Goal: Information Seeking & Learning: Learn about a topic

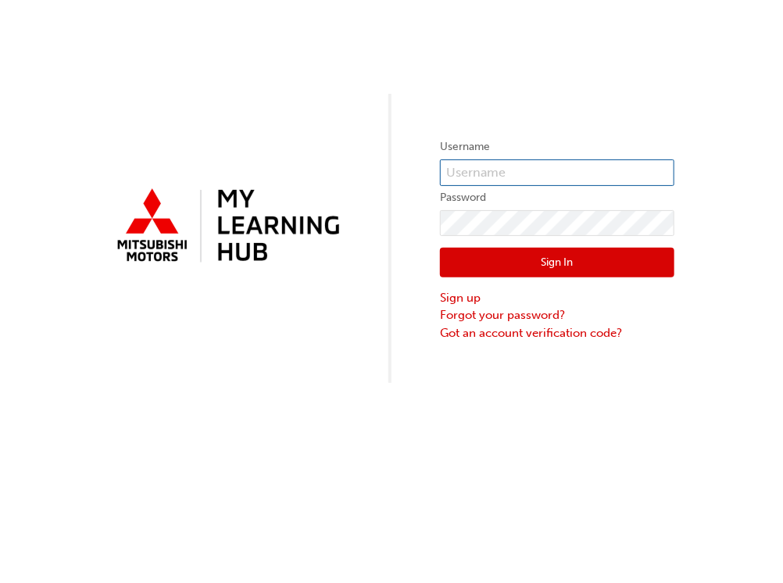
type input "0005100333"
click at [547, 272] on button "Sign In" at bounding box center [557, 263] width 234 height 30
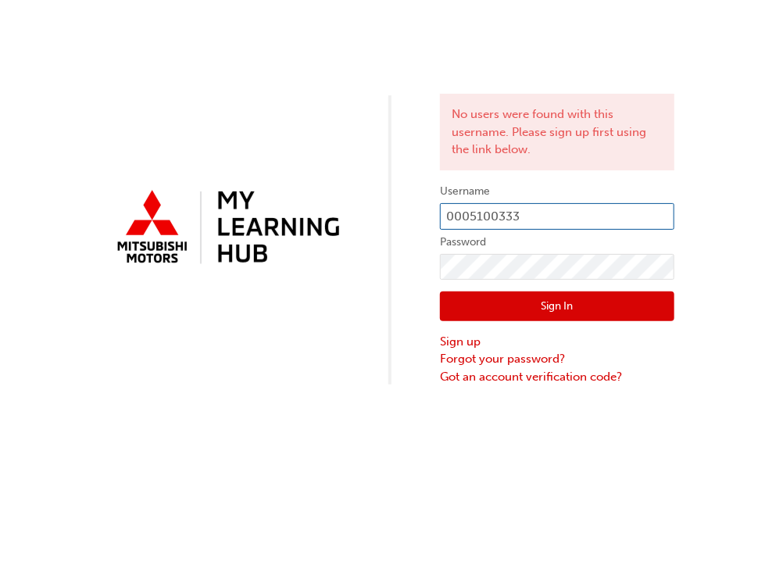
click at [553, 212] on input "0005100333" at bounding box center [557, 216] width 234 height 27
click at [711, 455] on div "No users were found with this username. Please sign up first using the link bel…" at bounding box center [391, 291] width 783 height 583
click at [573, 210] on input "0005100333" at bounding box center [557, 216] width 234 height 27
type input "0"
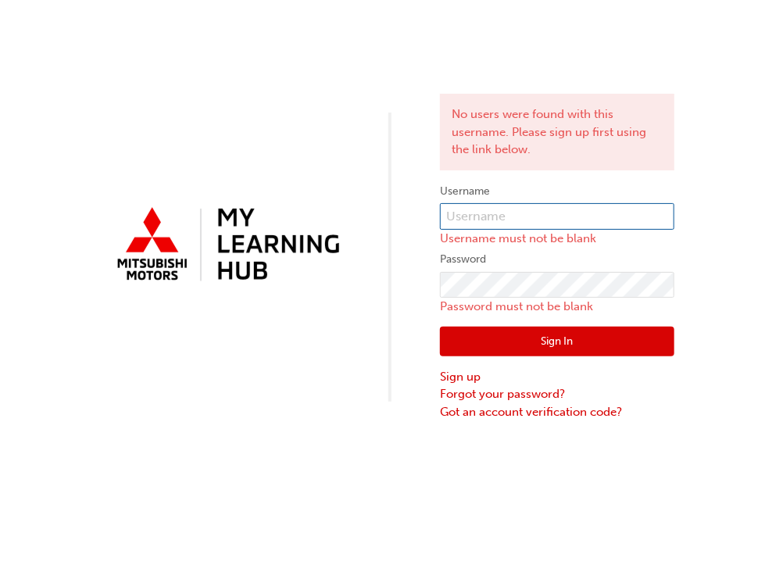
click at [530, 214] on input "text" at bounding box center [557, 216] width 234 height 27
type input "31507"
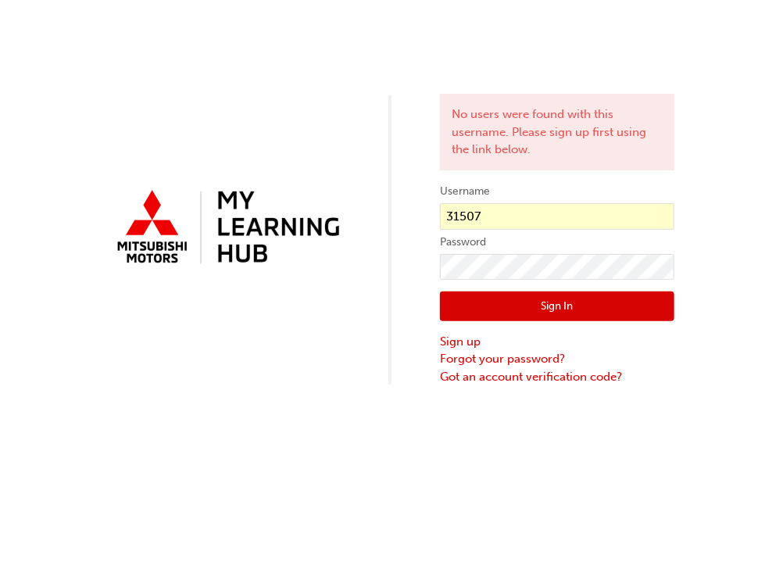
click at [547, 306] on button "Sign In" at bounding box center [557, 307] width 234 height 30
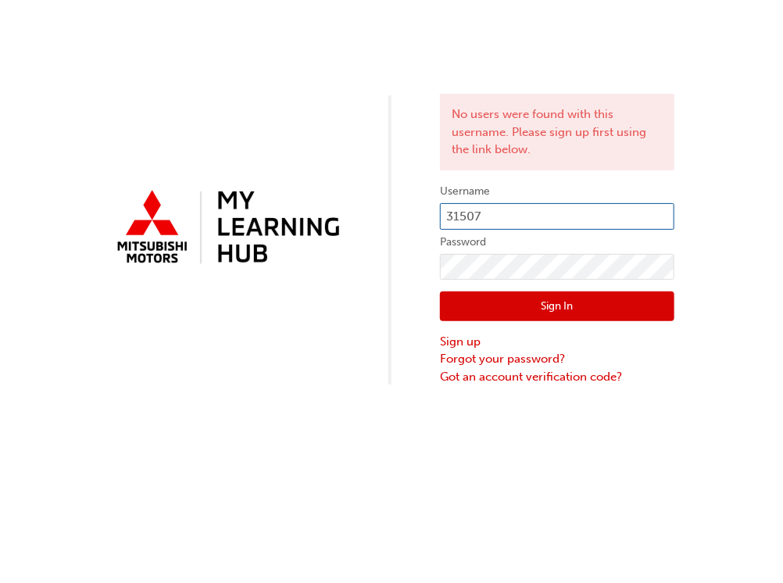
click at [532, 217] on input "31507" at bounding box center [557, 216] width 234 height 27
type input "kbyrnes@zupps.com.au"
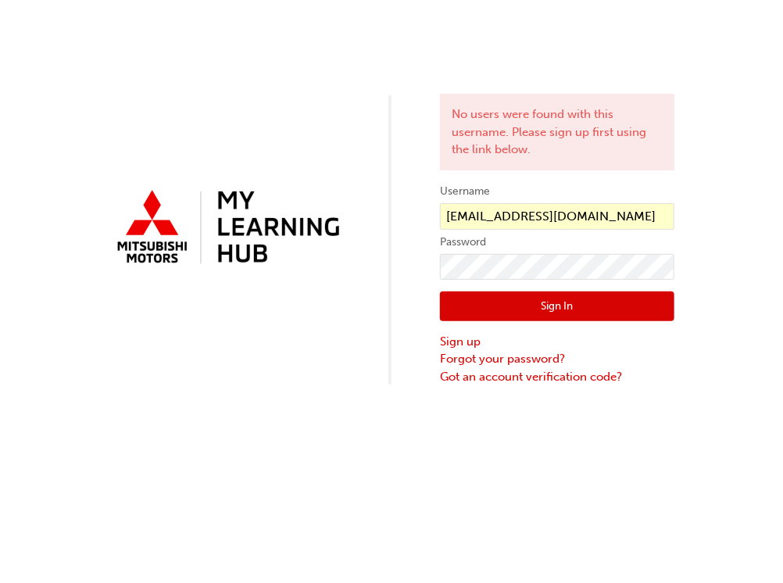
click at [507, 306] on button "Sign In" at bounding box center [557, 307] width 234 height 30
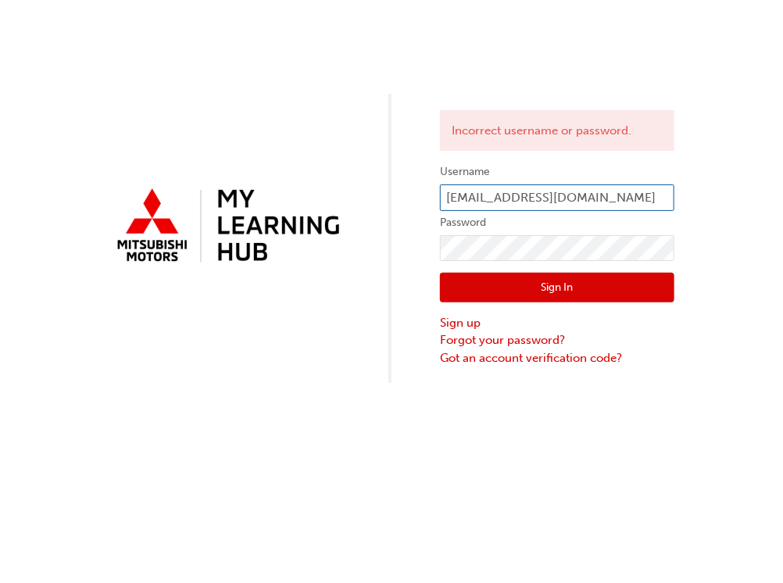
click at [625, 199] on input "kbyrnes@zupps.com.au" at bounding box center [557, 197] width 234 height 27
type input "0005100333"
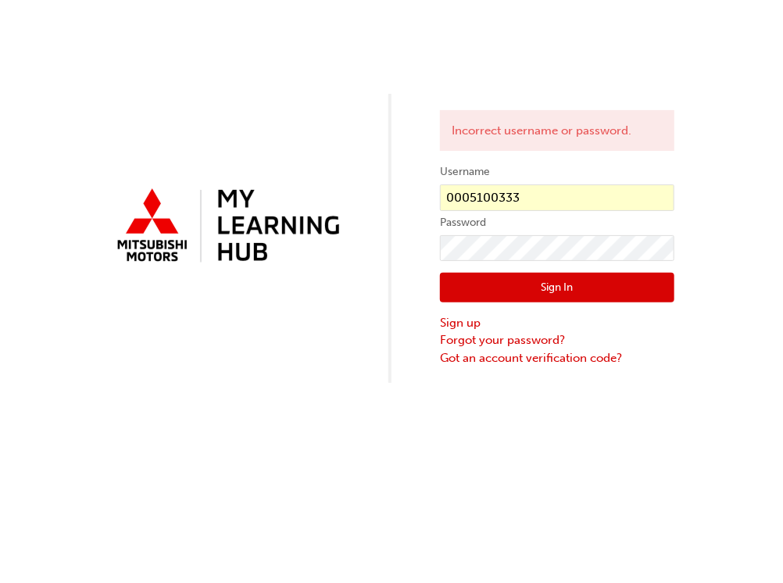
click at [540, 288] on button "Sign In" at bounding box center [557, 288] width 234 height 30
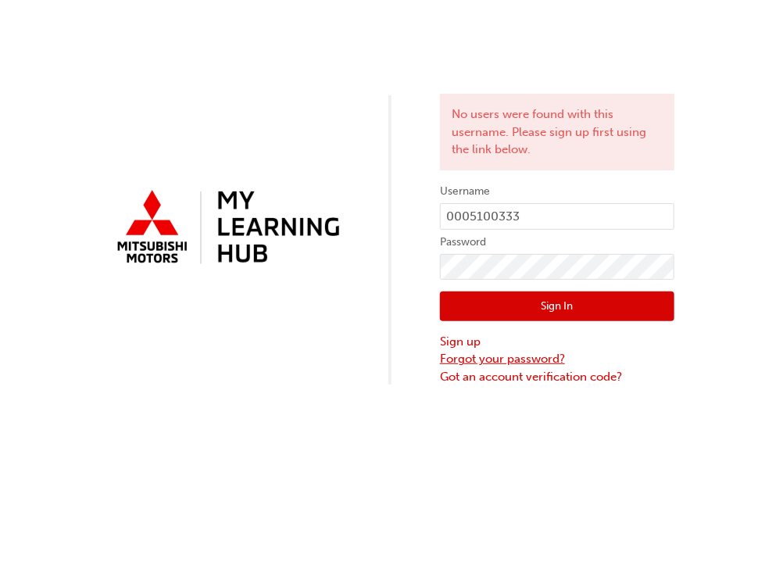
click at [525, 357] on link "Forgot your password?" at bounding box center [557, 359] width 234 height 18
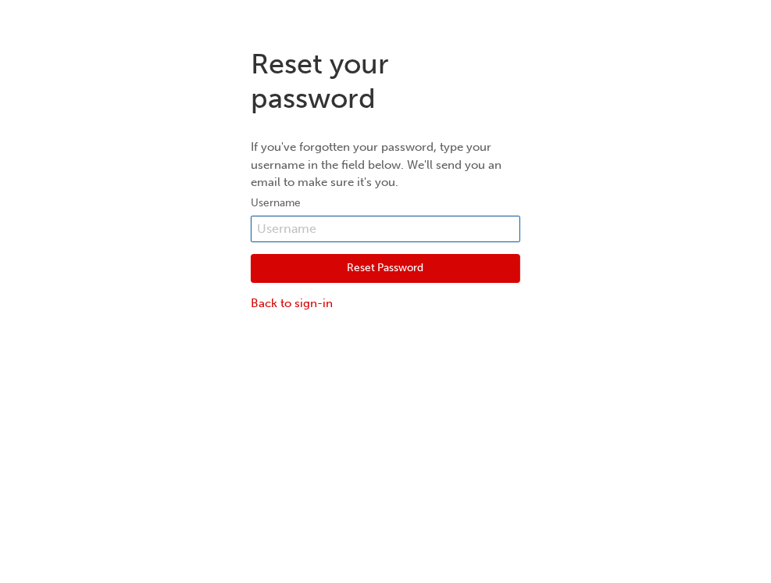
click at [325, 226] on input "text" at bounding box center [386, 229] width 270 height 27
type input "0"
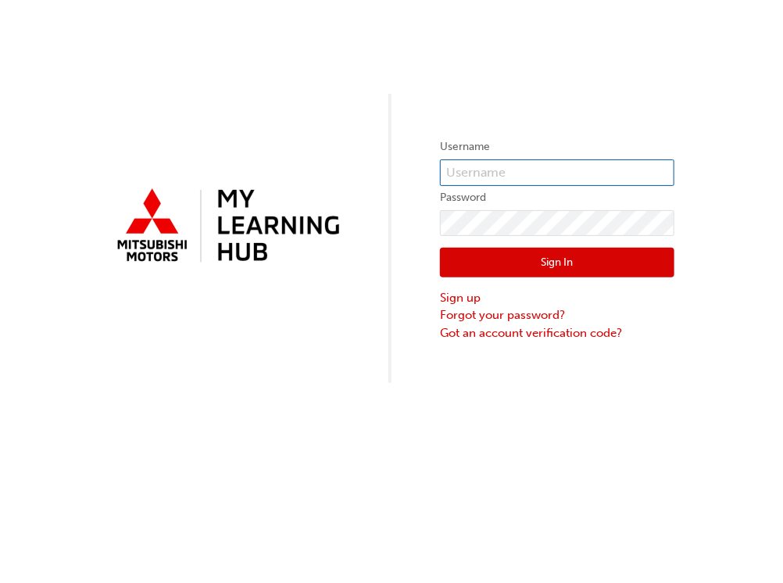
type input "0005100333"
drag, startPoint x: 513, startPoint y: 166, endPoint x: 448, endPoint y: 159, distance: 65.3
click at [473, 175] on input "0005100333" at bounding box center [557, 172] width 234 height 27
drag, startPoint x: 544, startPoint y: 167, endPoint x: 406, endPoint y: 173, distance: 137.7
click at [404, 174] on div "Username 0005100333 Password Sign In Sign up Forgot your password? Got an accou…" at bounding box center [391, 191] width 783 height 383
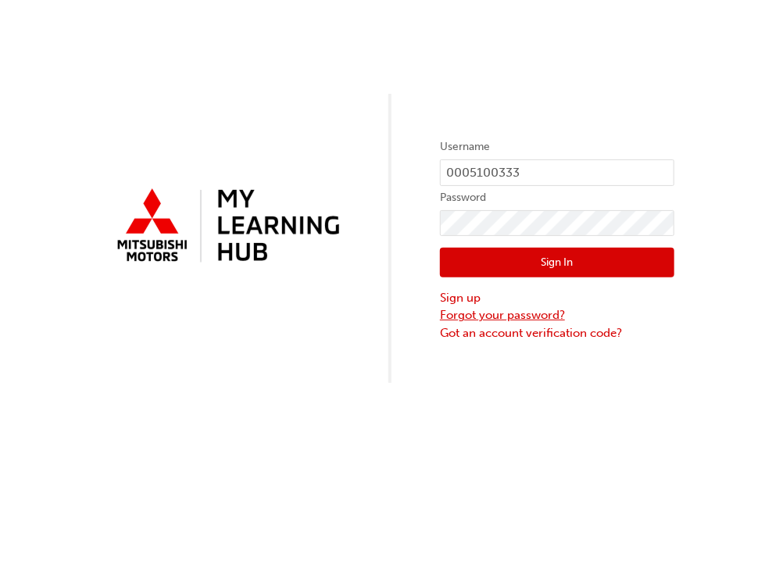
click at [505, 317] on link "Forgot your password?" at bounding box center [557, 315] width 234 height 18
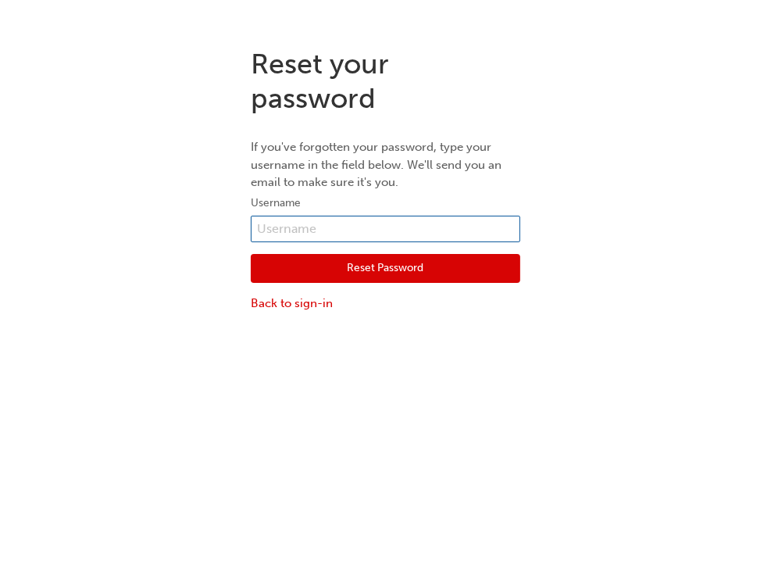
paste input "0005100333"
type input "0005100333"
click at [364, 264] on button "Reset Password" at bounding box center [386, 269] width 270 height 30
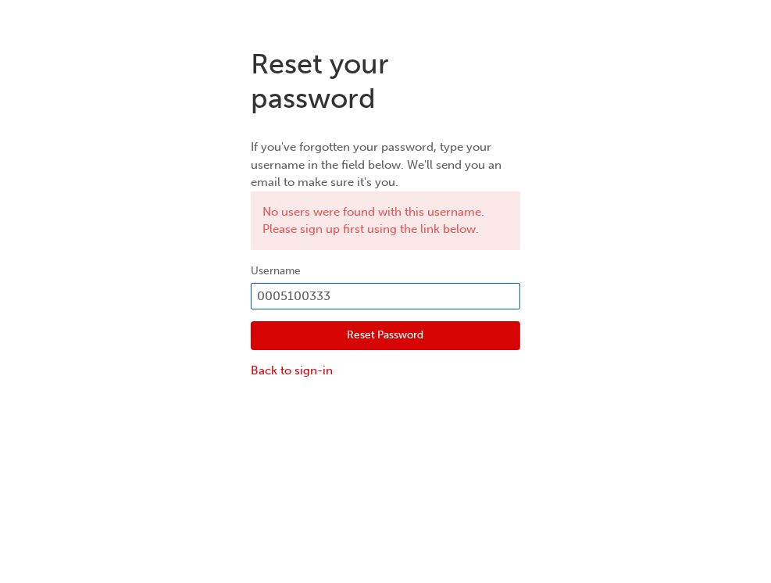
click at [394, 298] on input "0005100333" at bounding box center [386, 296] width 270 height 27
type input "0"
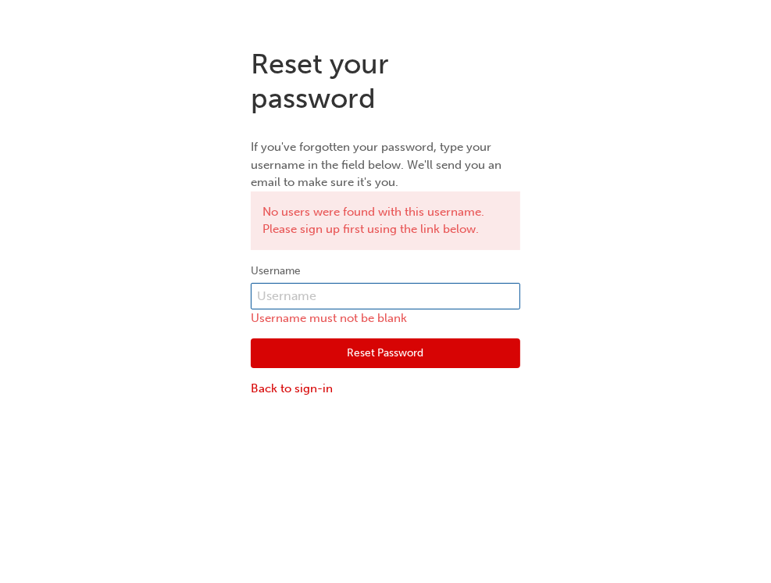
click at [388, 296] on input "text" at bounding box center [386, 296] width 270 height 27
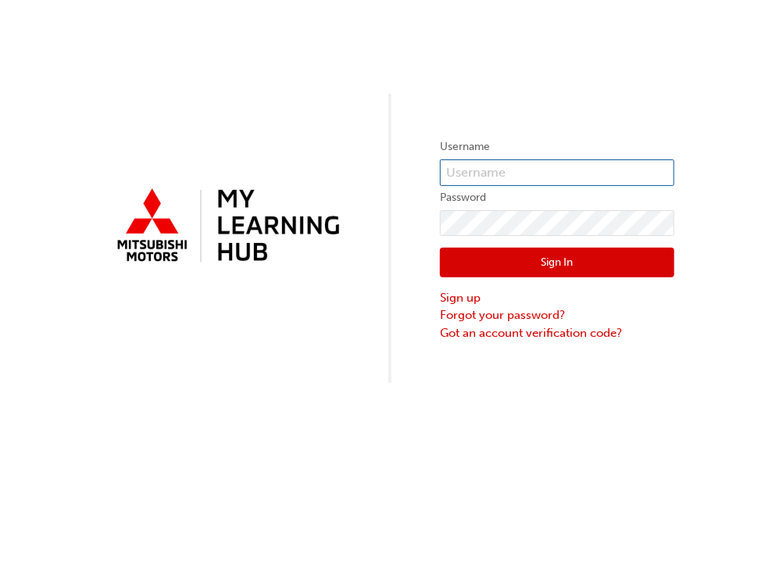
type input "[EMAIL_ADDRESS][DOMAIN_NAME]"
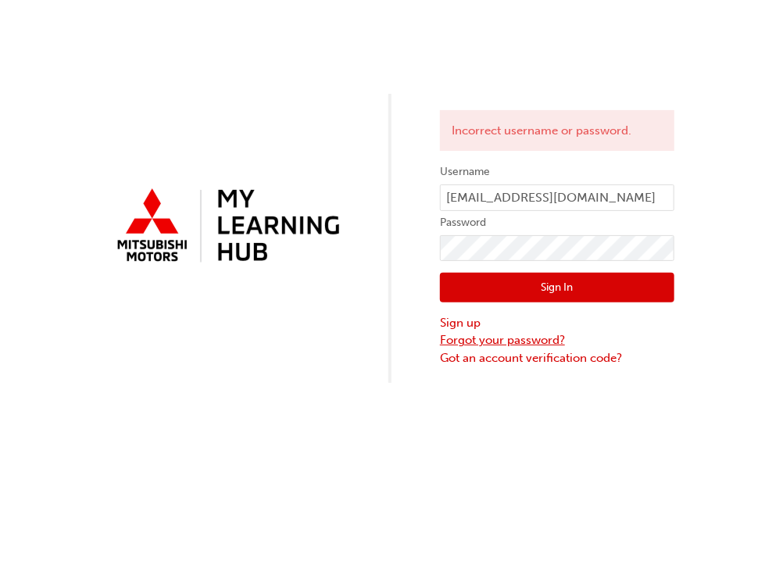
click at [527, 338] on link "Forgot your password?" at bounding box center [557, 340] width 234 height 18
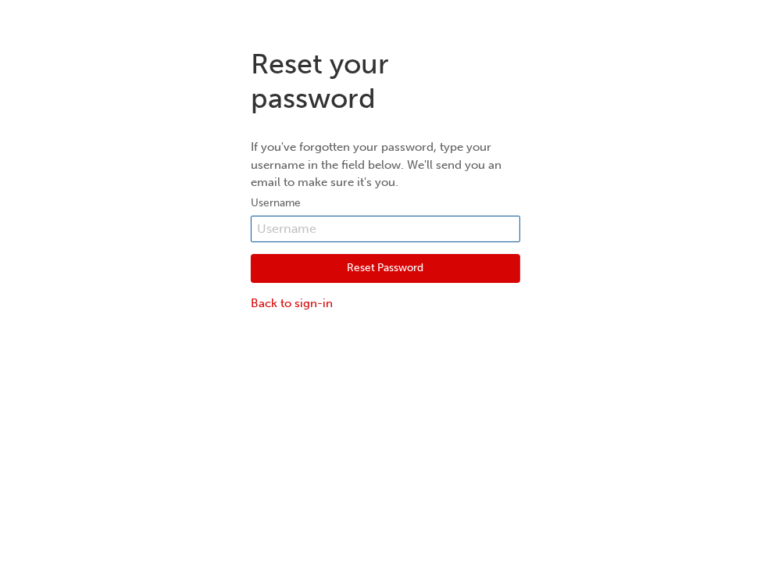
click at [375, 238] on input "text" at bounding box center [386, 229] width 270 height 27
type input "kbyrnes@zupps.com.au"
click at [378, 285] on div "Reset Password Back to sign-in" at bounding box center [386, 277] width 270 height 70
click at [396, 276] on button "Reset Password" at bounding box center [386, 269] width 270 height 30
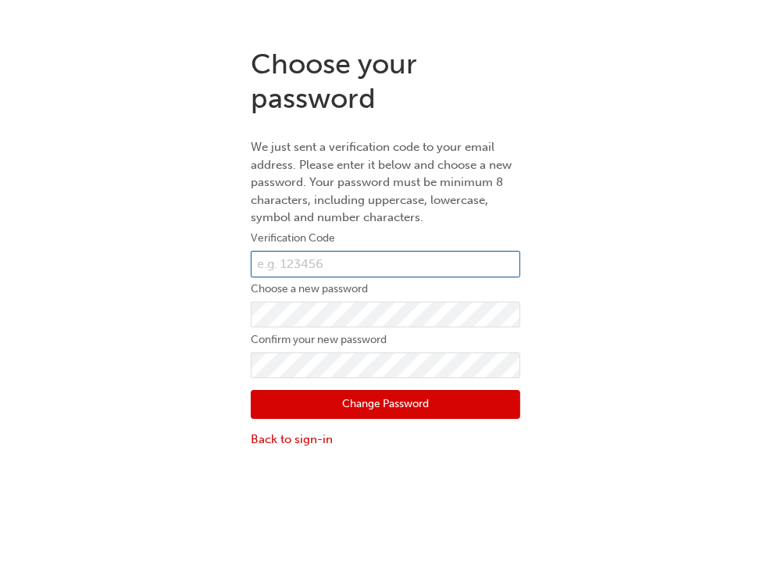
click at [306, 263] on input "text" at bounding box center [386, 264] width 270 height 27
type input "342020"
click at [392, 402] on button "Change Password" at bounding box center [386, 405] width 270 height 30
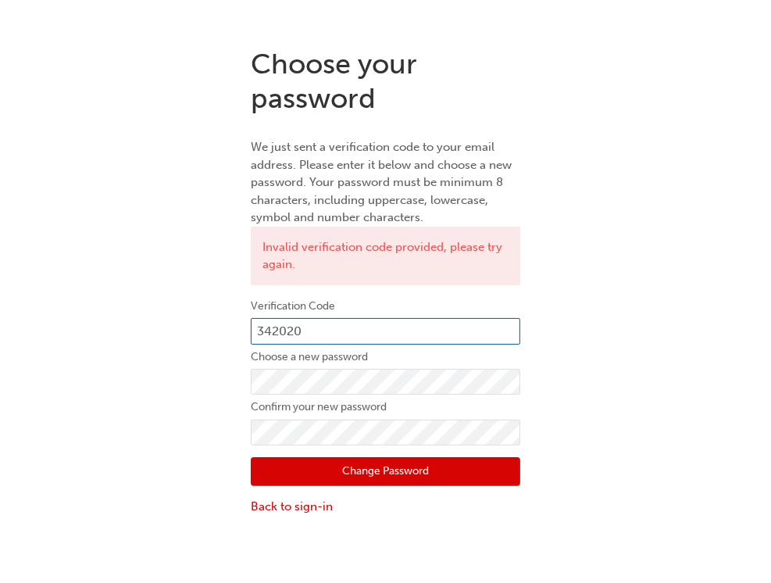
drag, startPoint x: 281, startPoint y: 329, endPoint x: 280, endPoint y: 342, distance: 12.5
click at [280, 338] on input "342020" at bounding box center [386, 331] width 270 height 27
type input "343020"
click at [424, 478] on button "Change Password" at bounding box center [386, 472] width 270 height 30
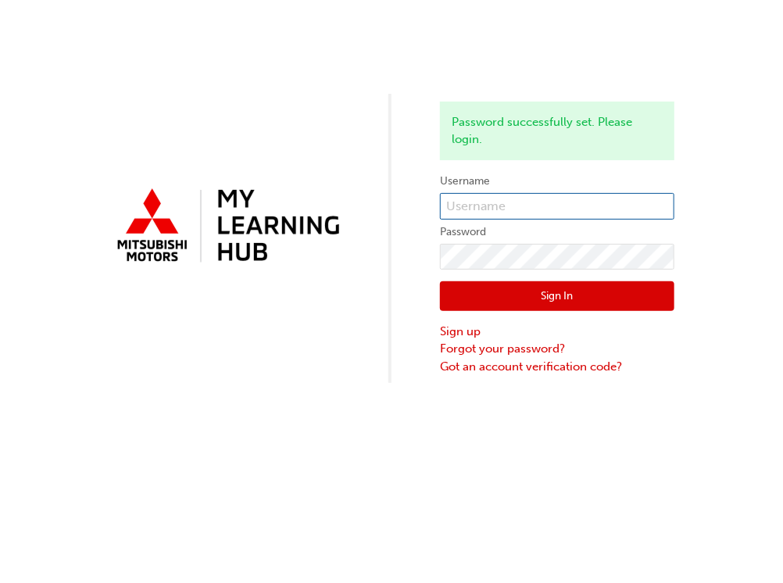
type input "0005100333"
click at [564, 298] on button "Sign In" at bounding box center [557, 296] width 234 height 30
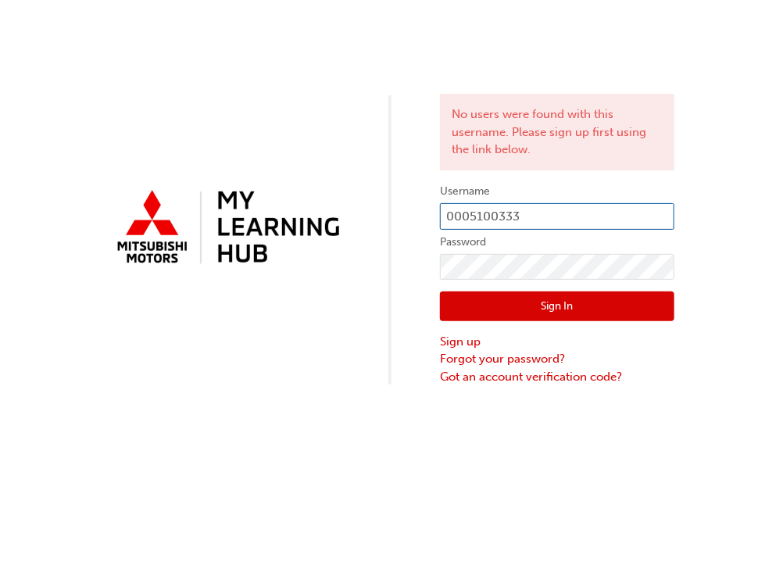
click at [563, 217] on input "0005100333" at bounding box center [557, 216] width 234 height 27
type input "kbyrnes@zupps.com.au"
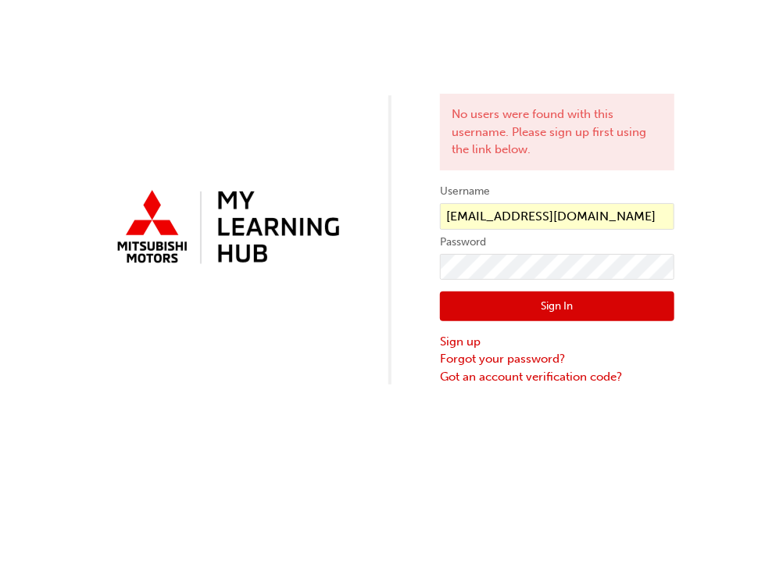
click at [460, 297] on button "Sign In" at bounding box center [557, 307] width 234 height 30
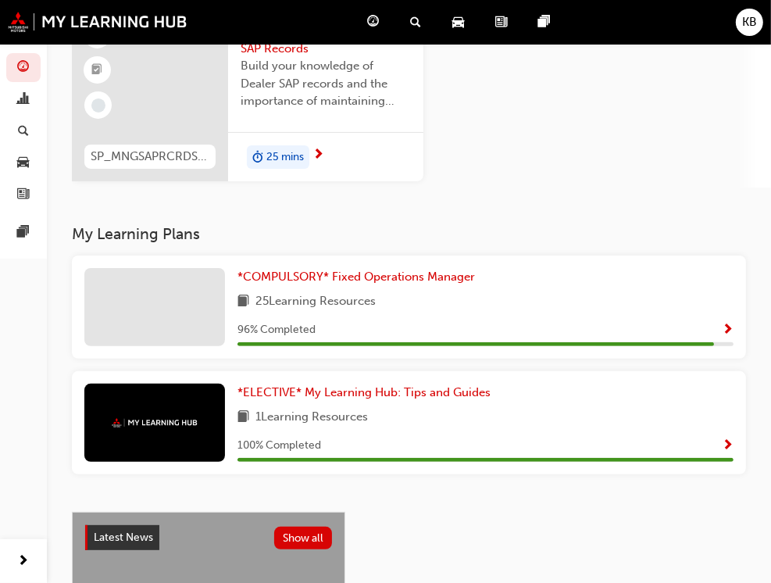
scroll to position [234, 0]
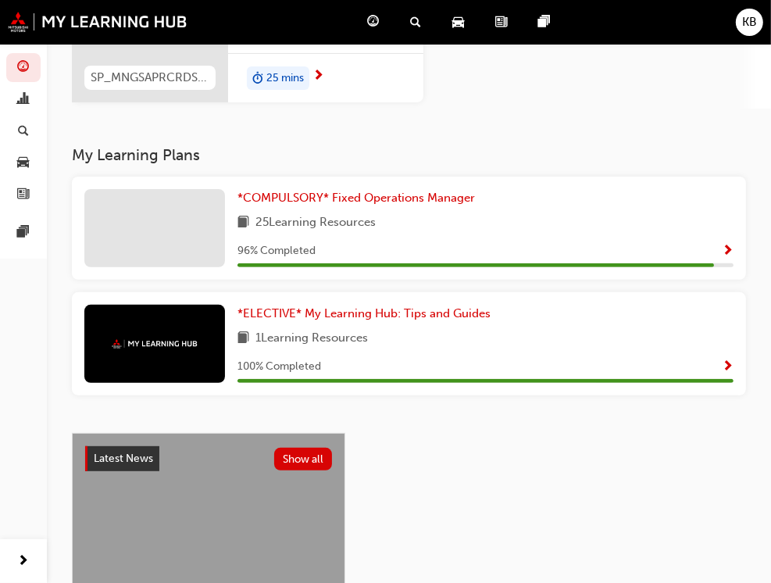
click at [238, 242] on div "96 % Completed" at bounding box center [486, 252] width 496 height 20
click at [722, 249] on span "Show Progress" at bounding box center [728, 252] width 12 height 14
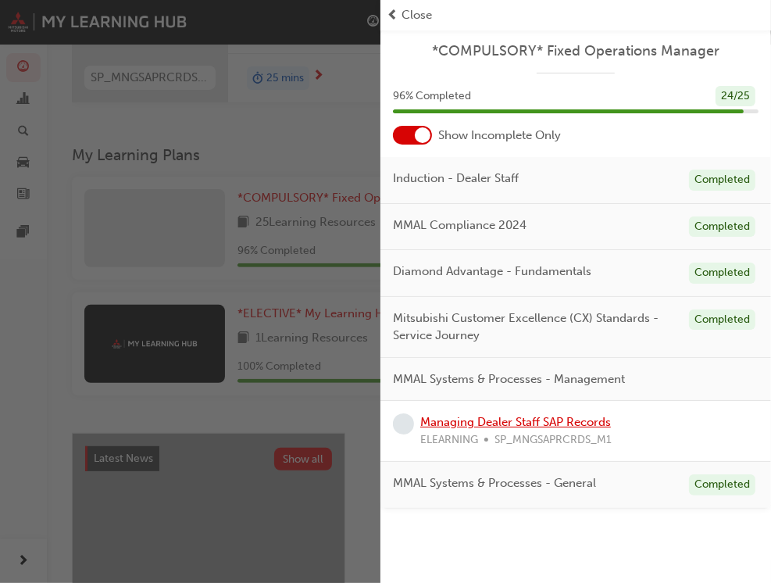
click at [533, 421] on link "Managing Dealer Staff SAP Records" at bounding box center [516, 422] width 191 height 14
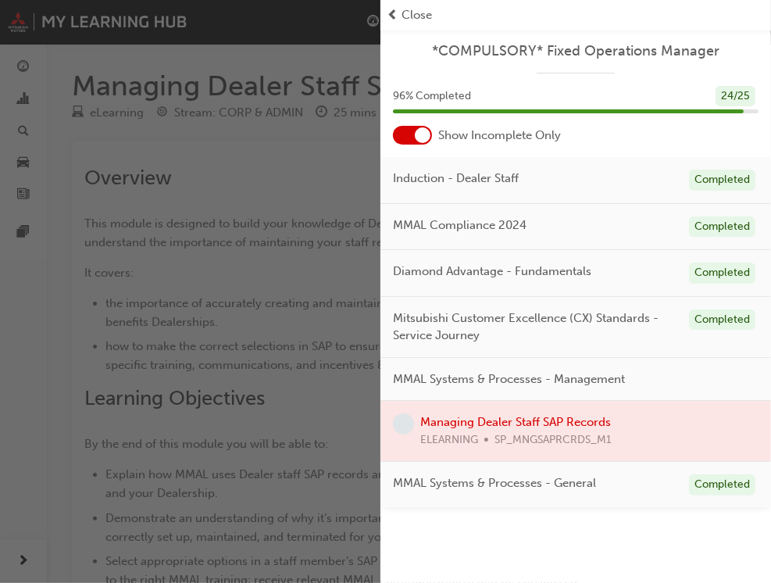
click at [464, 417] on div at bounding box center [576, 431] width 391 height 60
click at [461, 445] on div at bounding box center [576, 431] width 391 height 60
click at [400, 14] on div "Close" at bounding box center [576, 15] width 378 height 18
click at [392, 16] on span "prev-icon" at bounding box center [393, 15] width 12 height 18
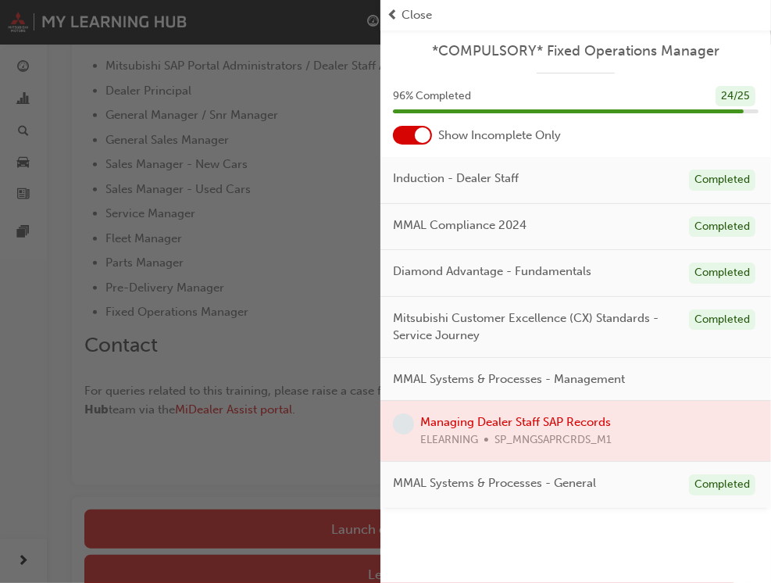
scroll to position [782, 0]
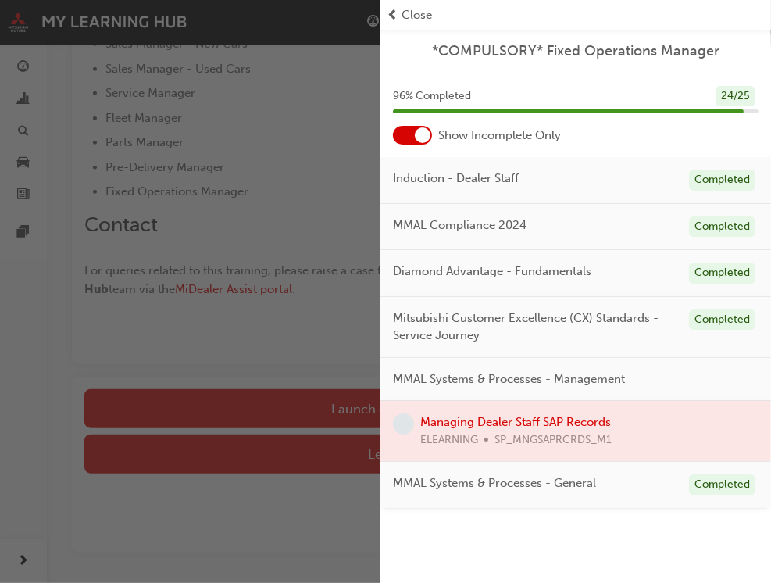
click at [523, 416] on div at bounding box center [576, 431] width 391 height 60
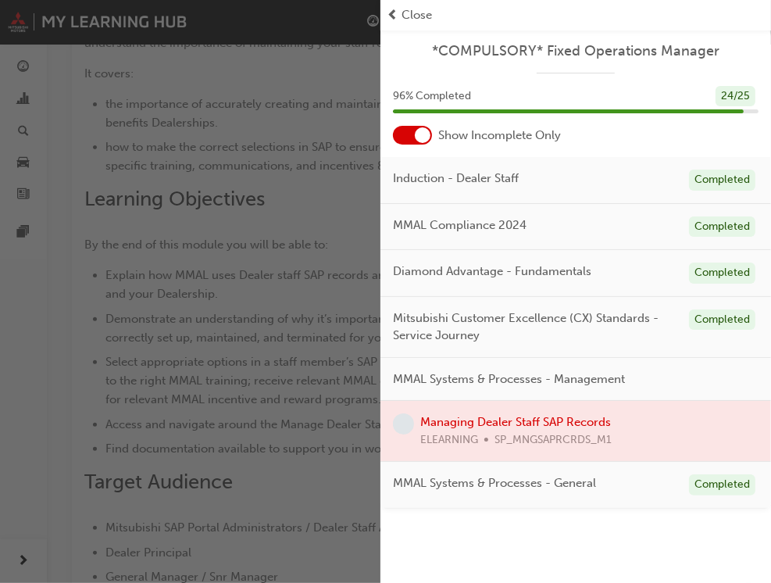
scroll to position [78, 0]
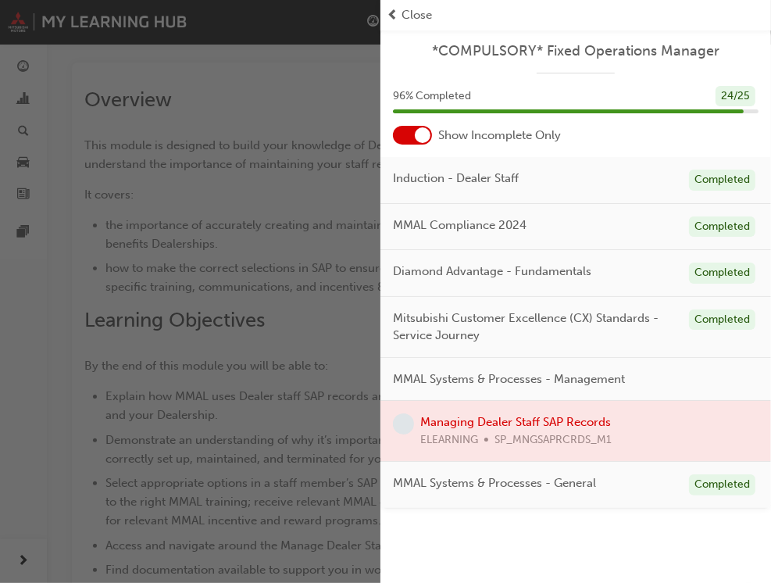
click at [391, 13] on span "prev-icon" at bounding box center [393, 15] width 12 height 18
click at [269, 163] on div "button" at bounding box center [190, 291] width 381 height 583
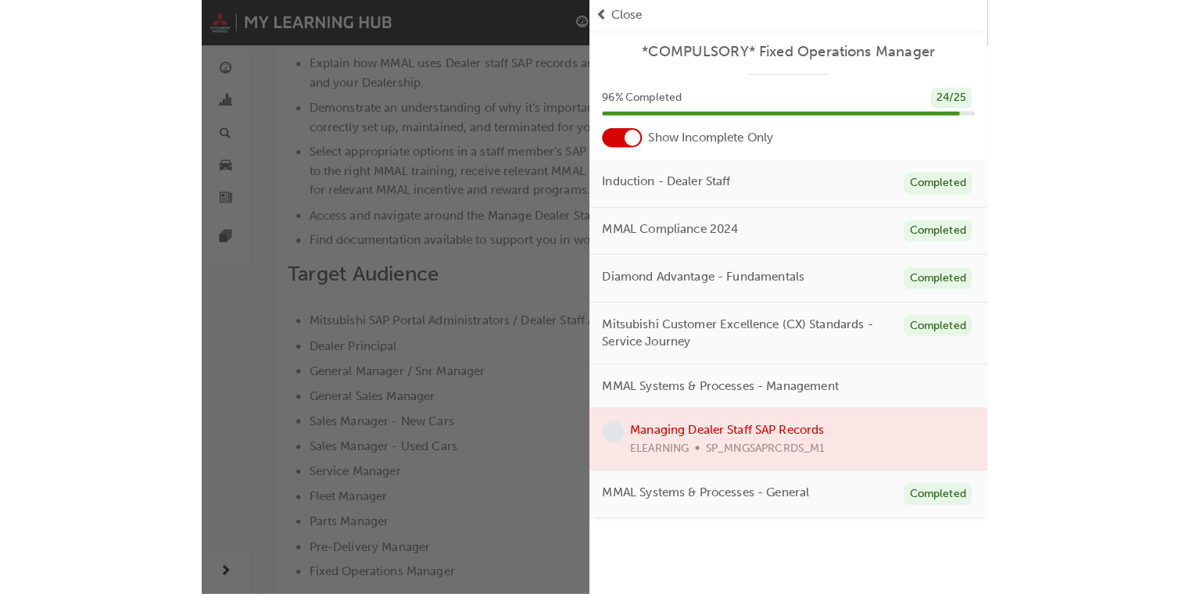
scroll to position [195, 0]
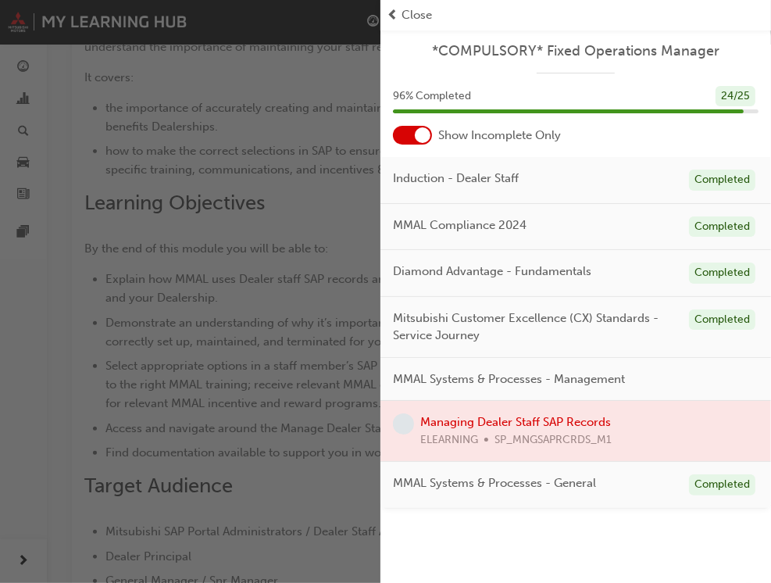
click at [378, 170] on div "button" at bounding box center [190, 291] width 381 height 583
click at [252, 163] on div "button" at bounding box center [190, 291] width 381 height 583
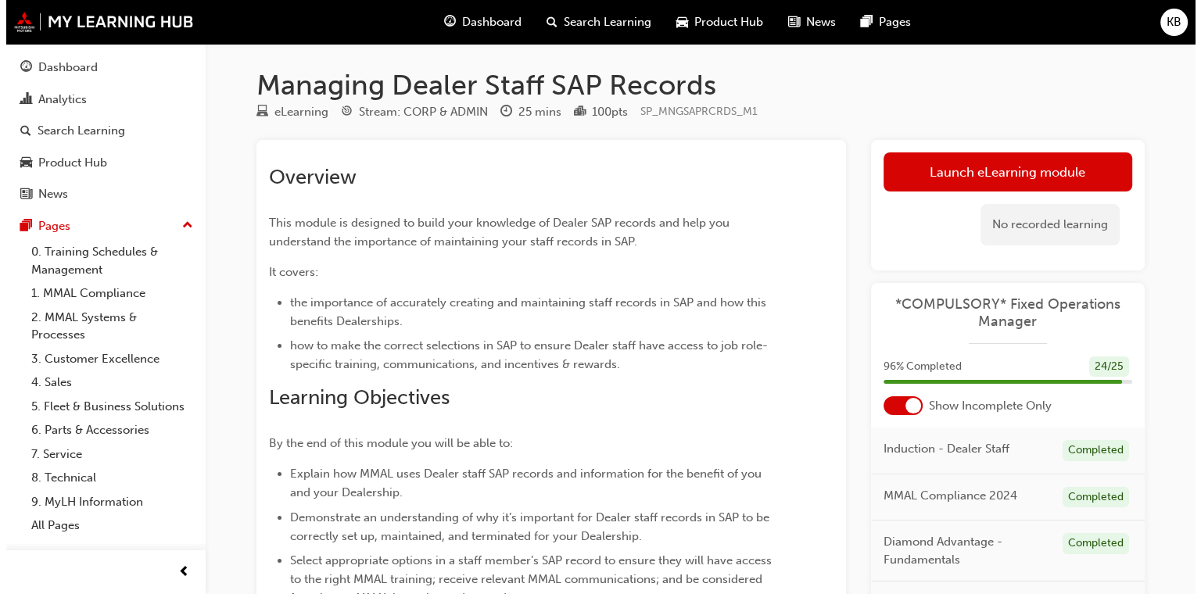
scroll to position [0, 0]
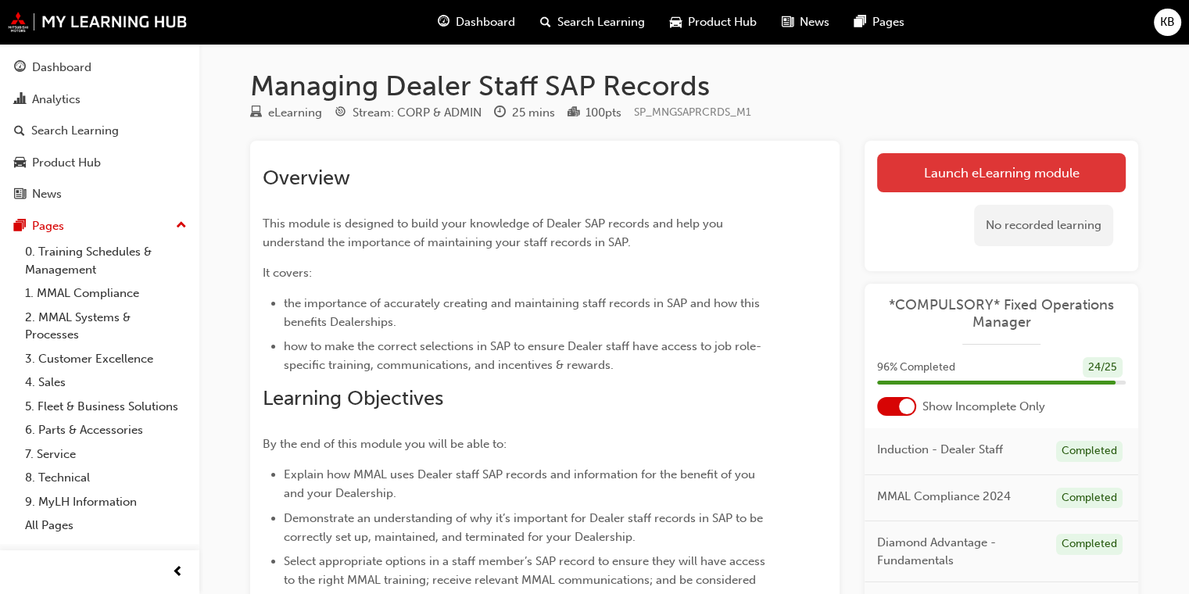
click at [782, 180] on link "Launch eLearning module" at bounding box center [1001, 172] width 249 height 39
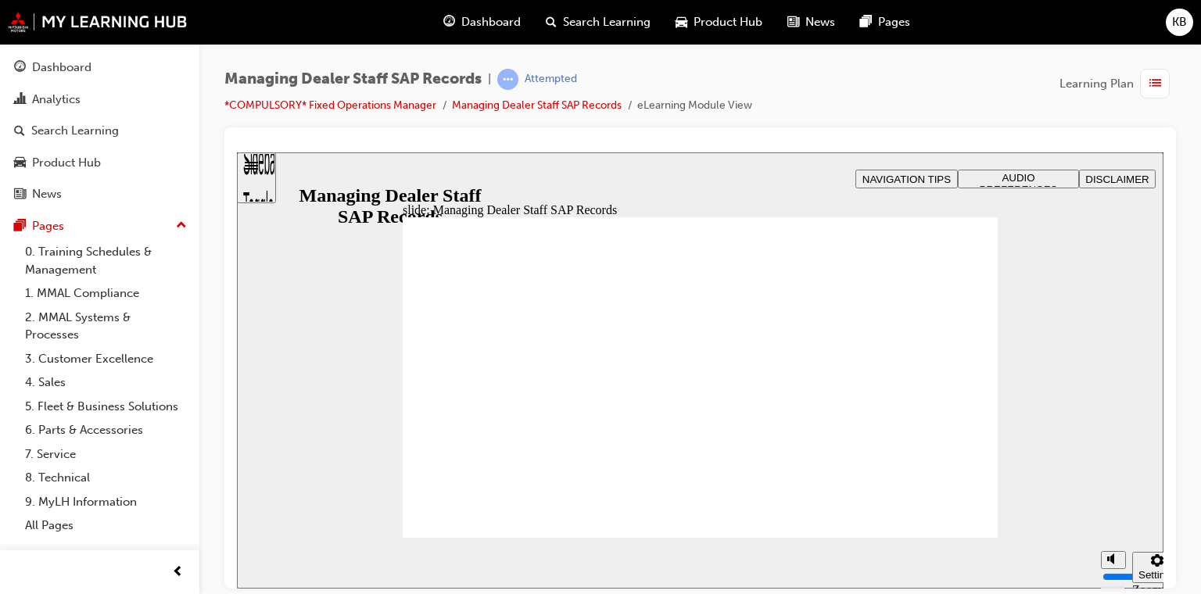
drag, startPoint x: 979, startPoint y: 504, endPoint x: 973, endPoint y: 515, distance: 12.2
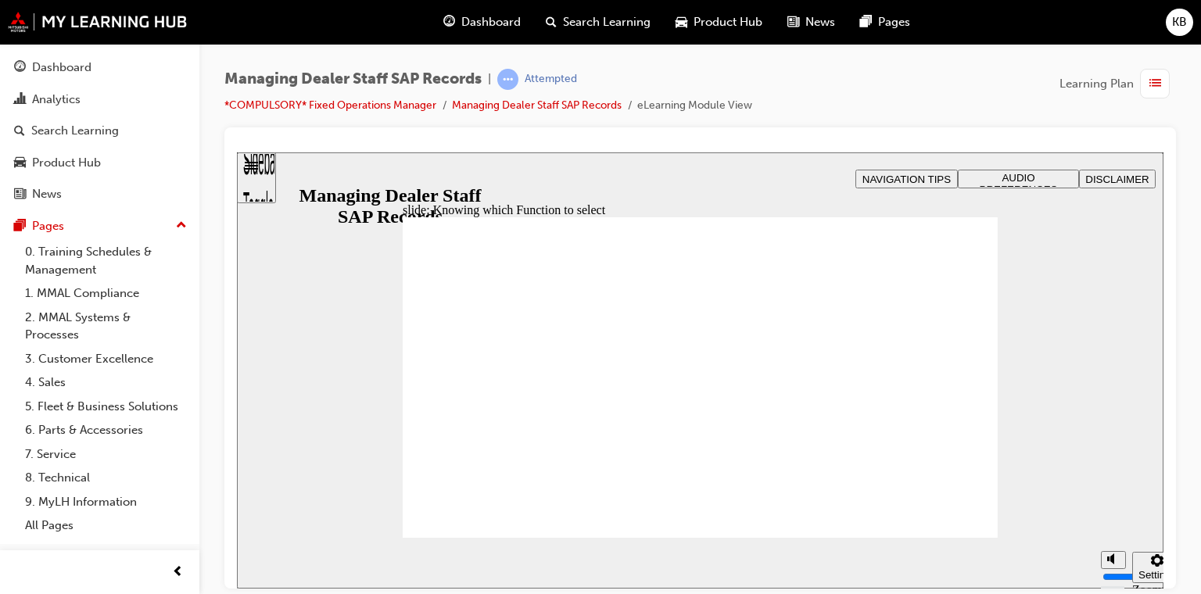
type input "123"
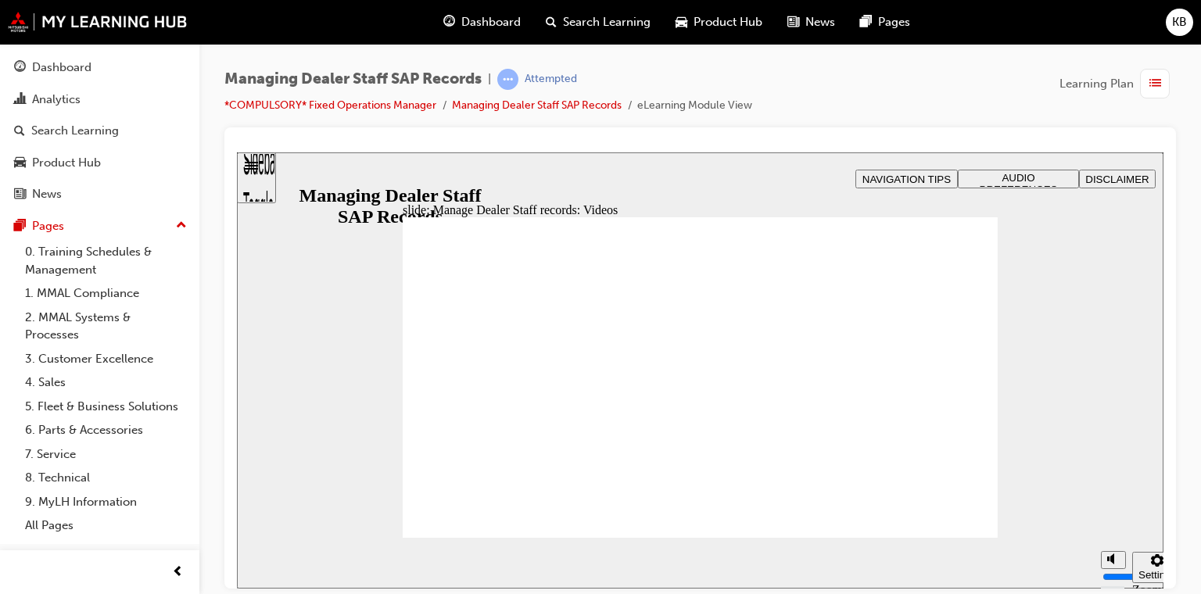
type input "127"
type input "0"
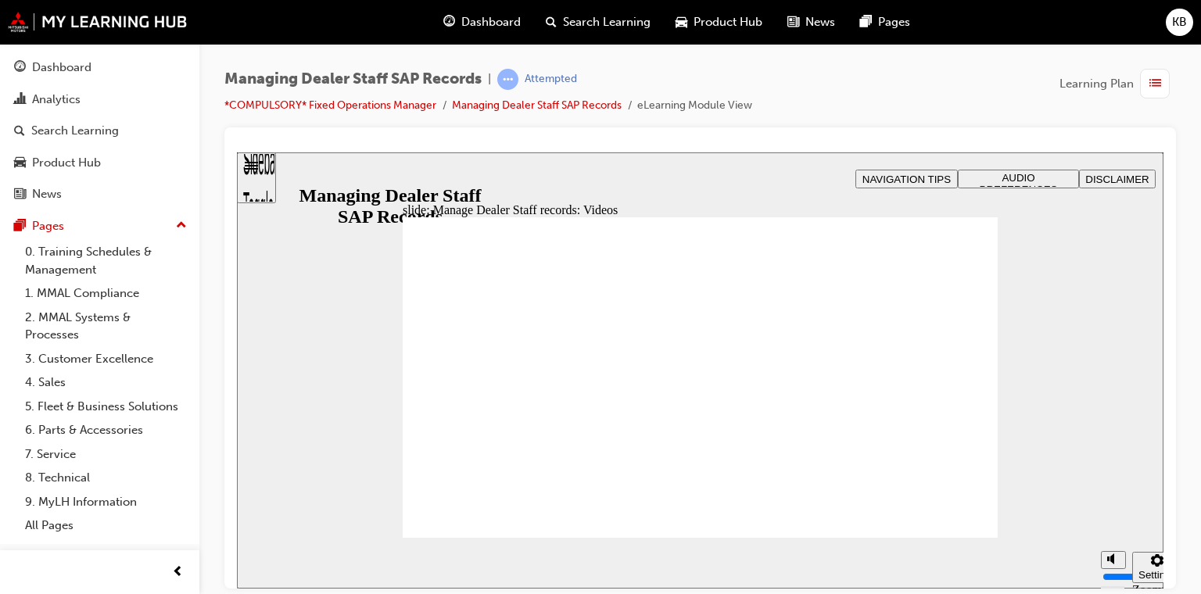
type input "75"
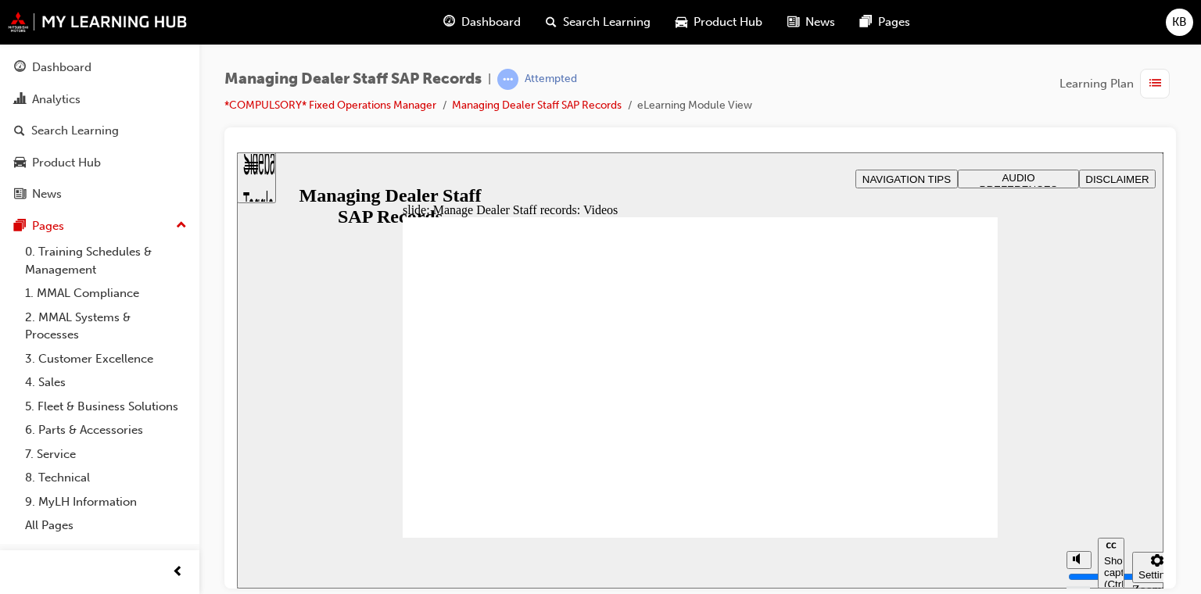
type input "0"
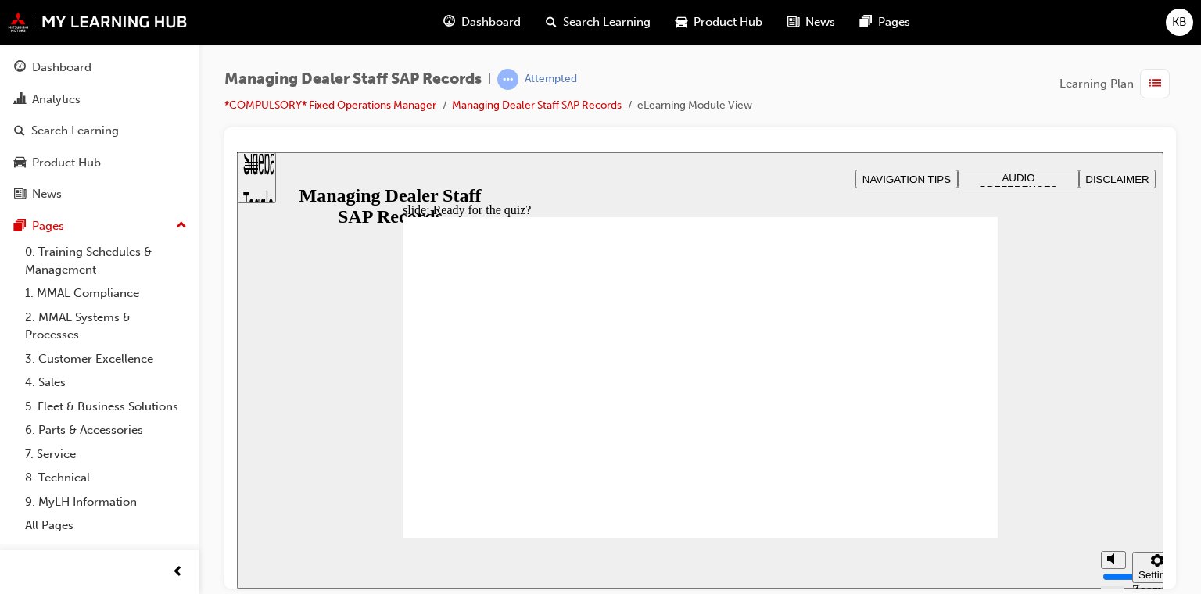
checkbox input "true"
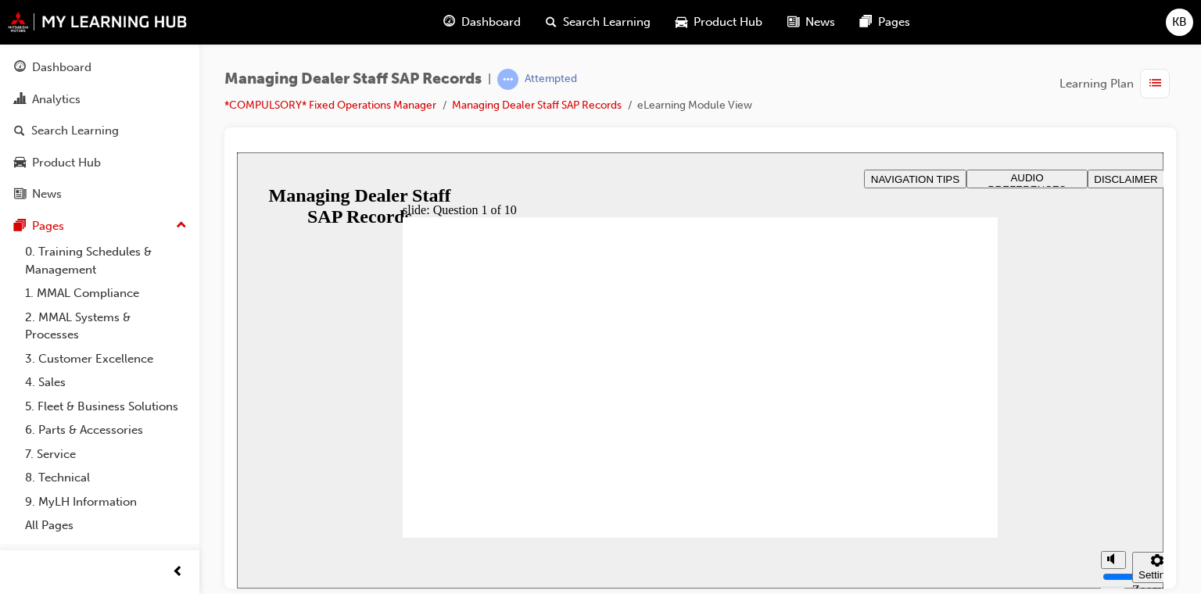
radio input "true"
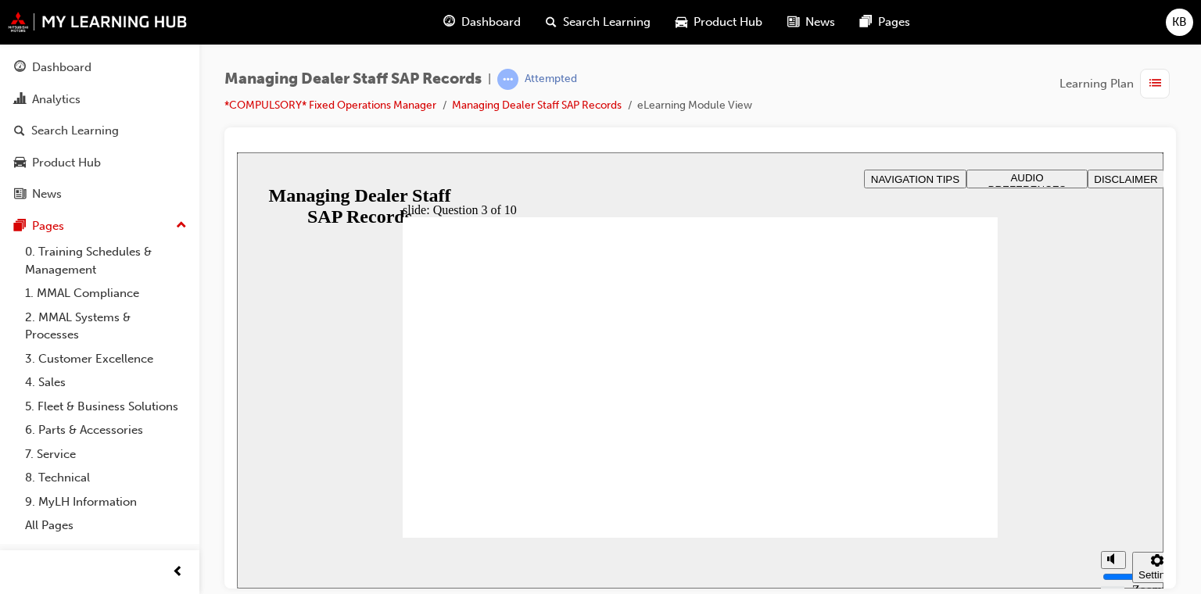
checkbox input "true"
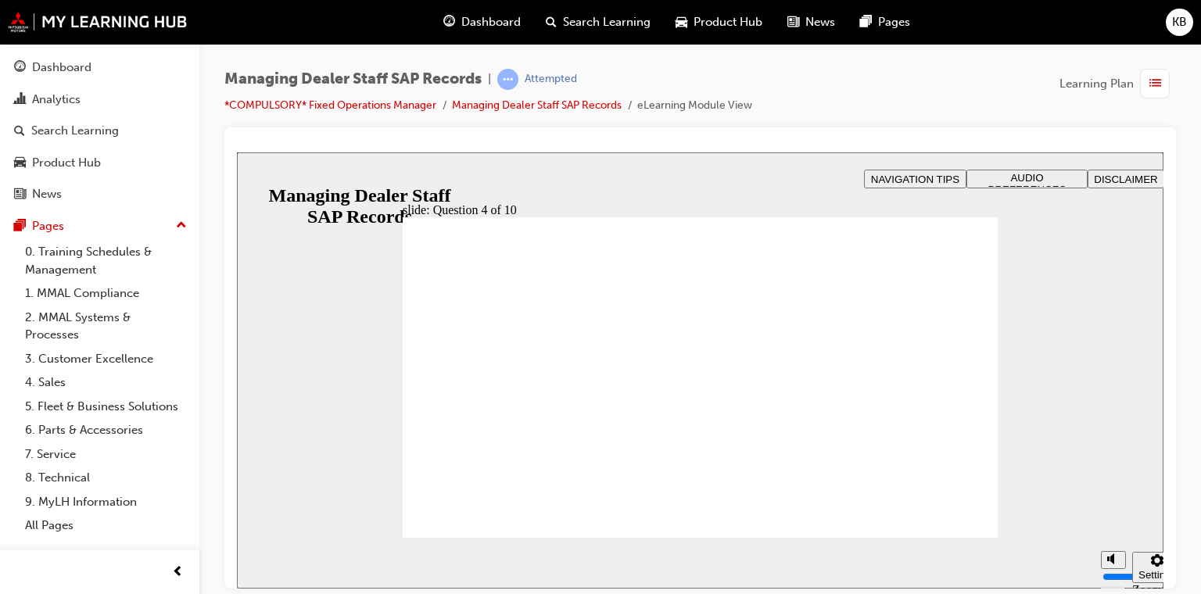
checkbox input "true"
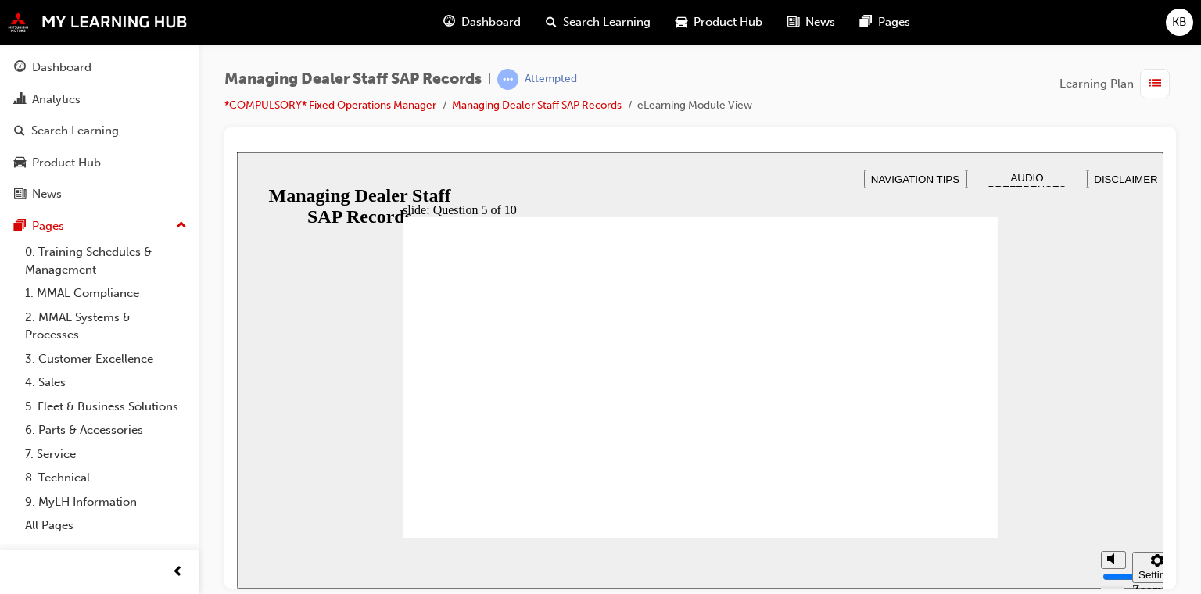
radio input "true"
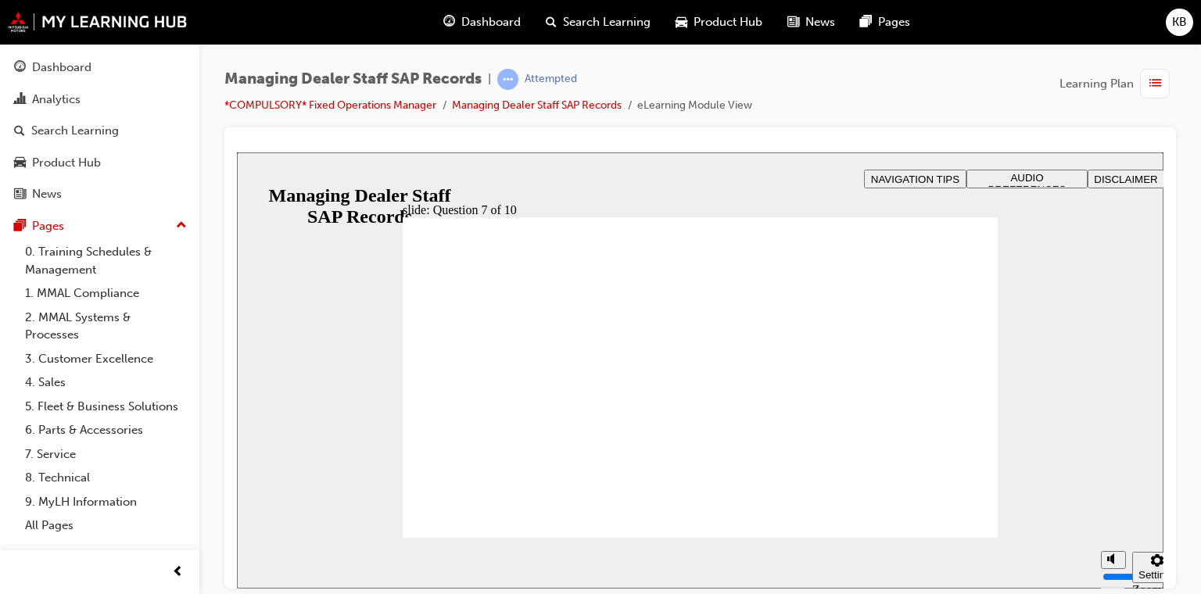
checkbox input "true"
drag, startPoint x: 424, startPoint y: 384, endPoint x: 524, endPoint y: 509, distance: 159.7
radio input "true"
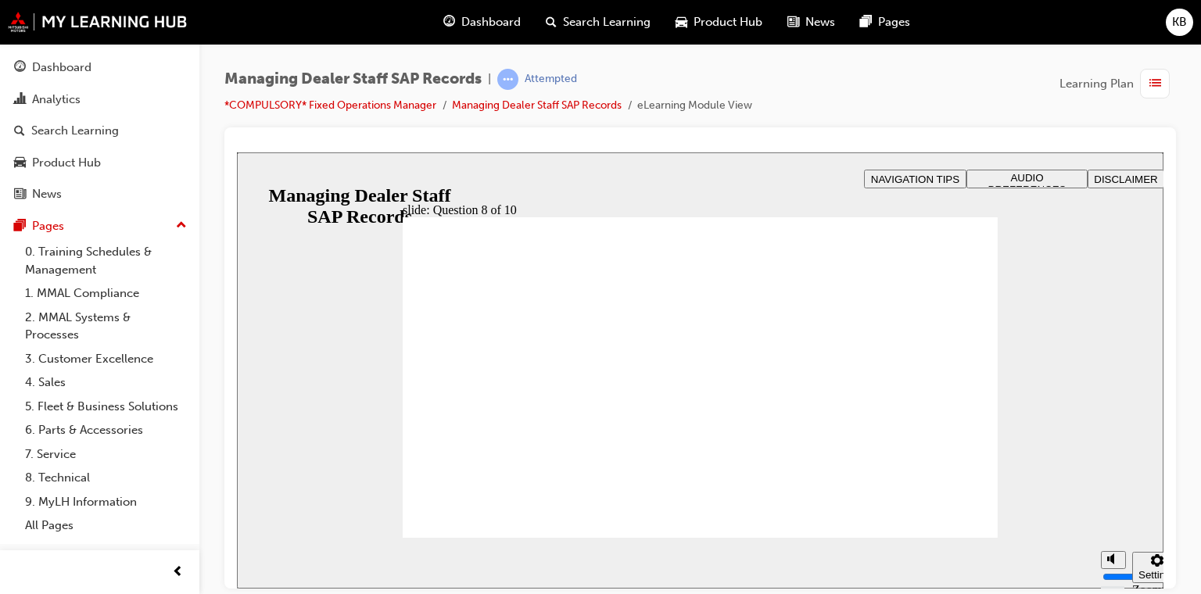
radio input "true"
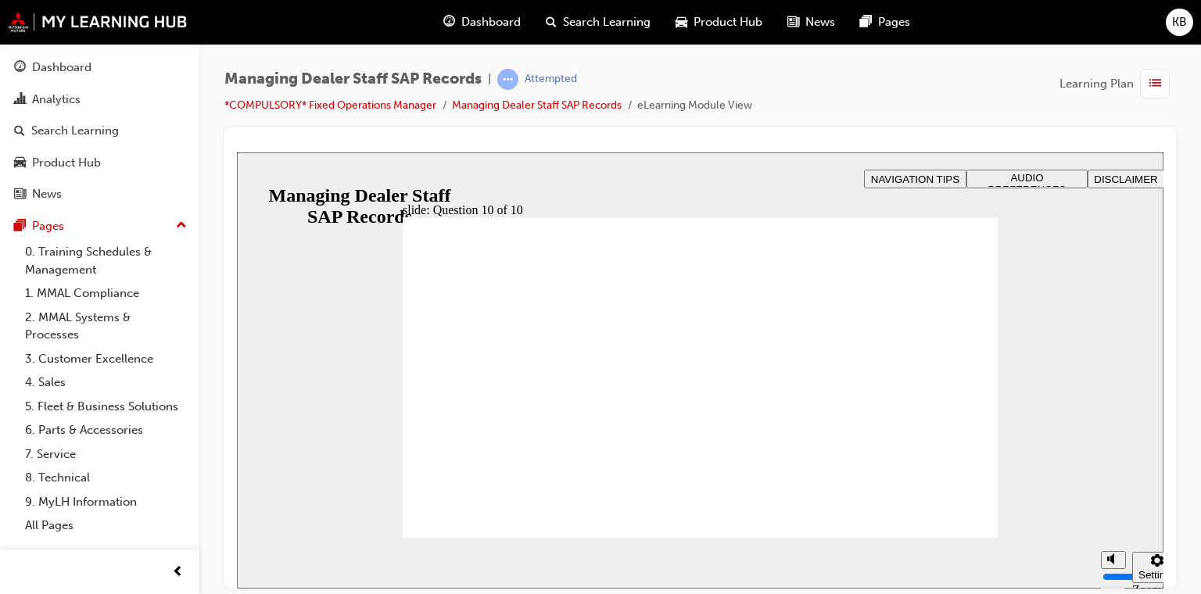
radio input "true"
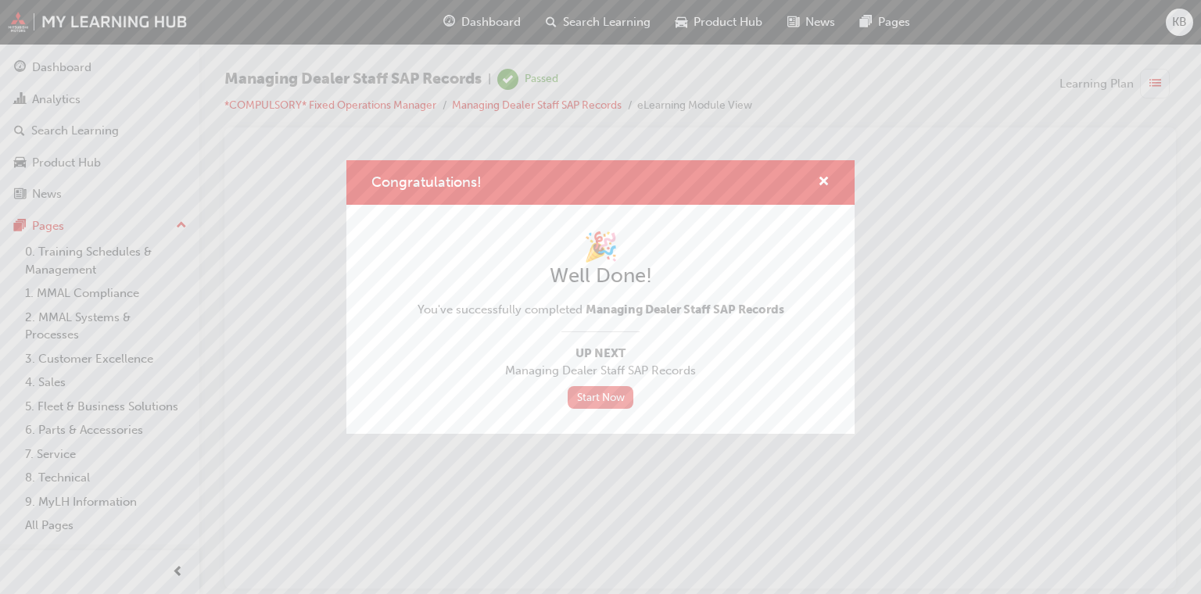
click at [607, 399] on link "Start Now" at bounding box center [600, 397] width 66 height 23
click at [782, 180] on span "cross-icon" at bounding box center [824, 183] width 12 height 14
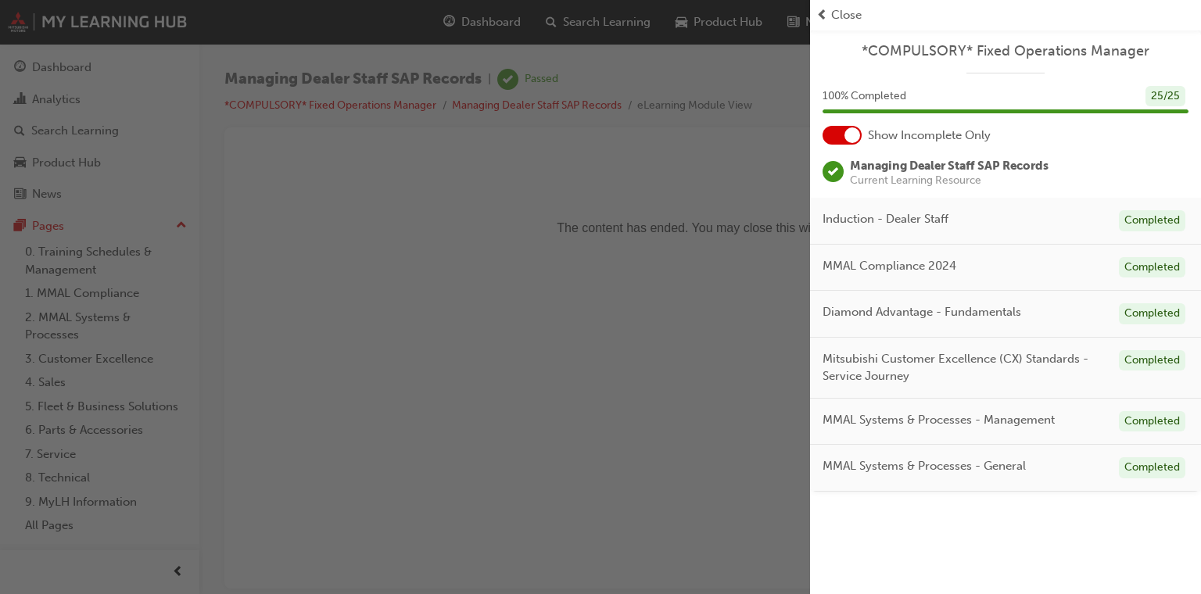
click at [782, 16] on span "Close" at bounding box center [846, 15] width 30 height 18
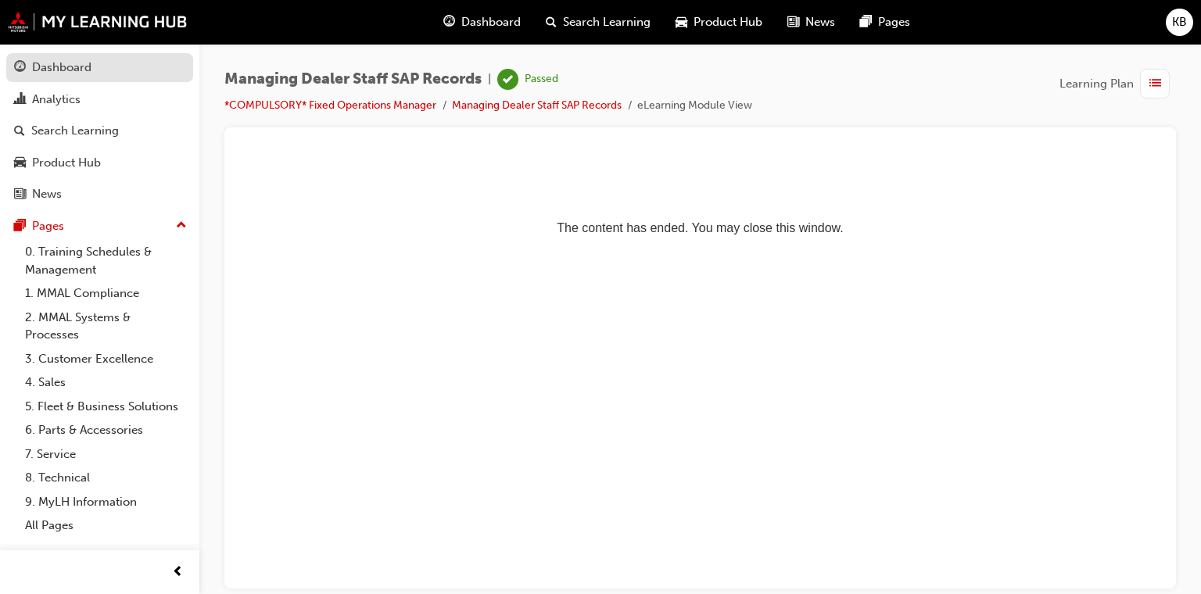
click at [51, 66] on div "Dashboard" at bounding box center [61, 68] width 59 height 18
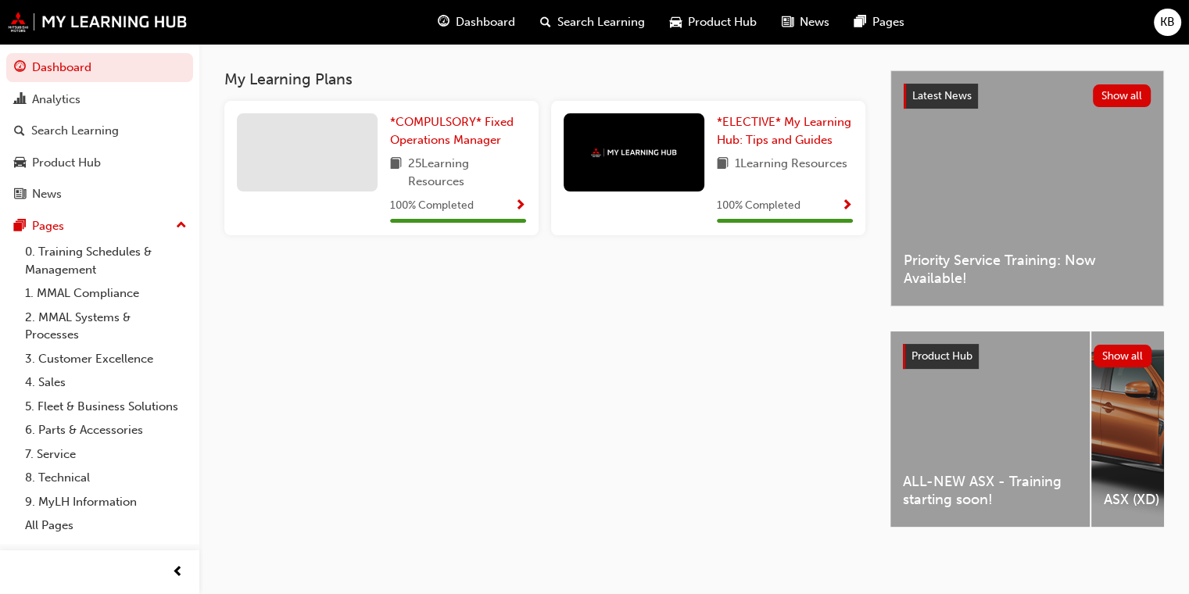
scroll to position [213, 0]
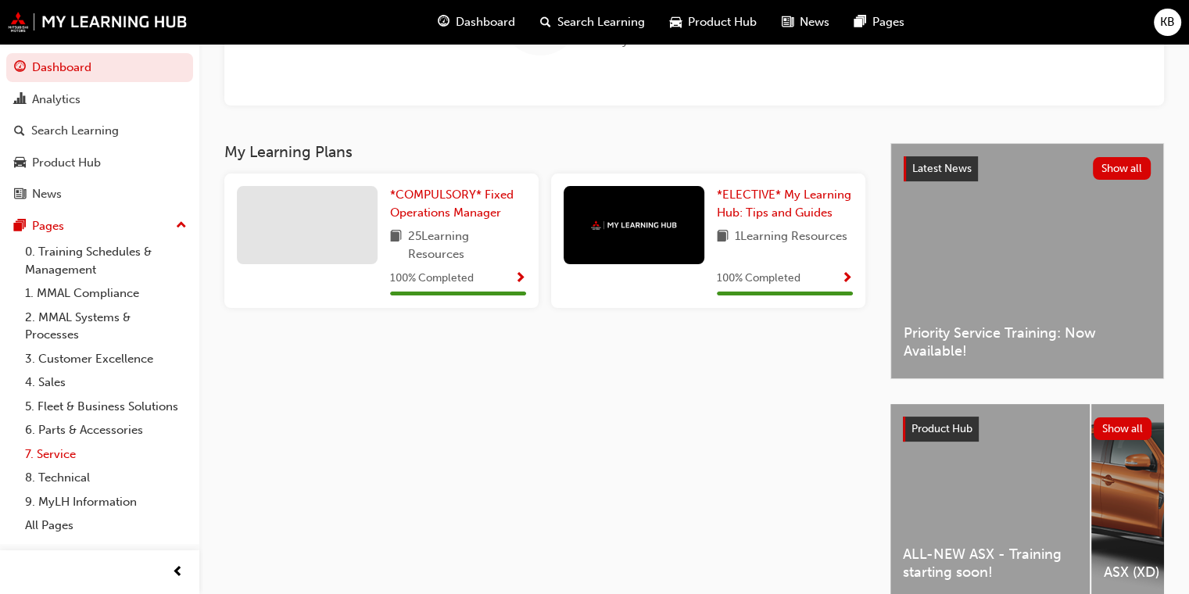
click at [63, 451] on link "7. Service" at bounding box center [106, 454] width 174 height 24
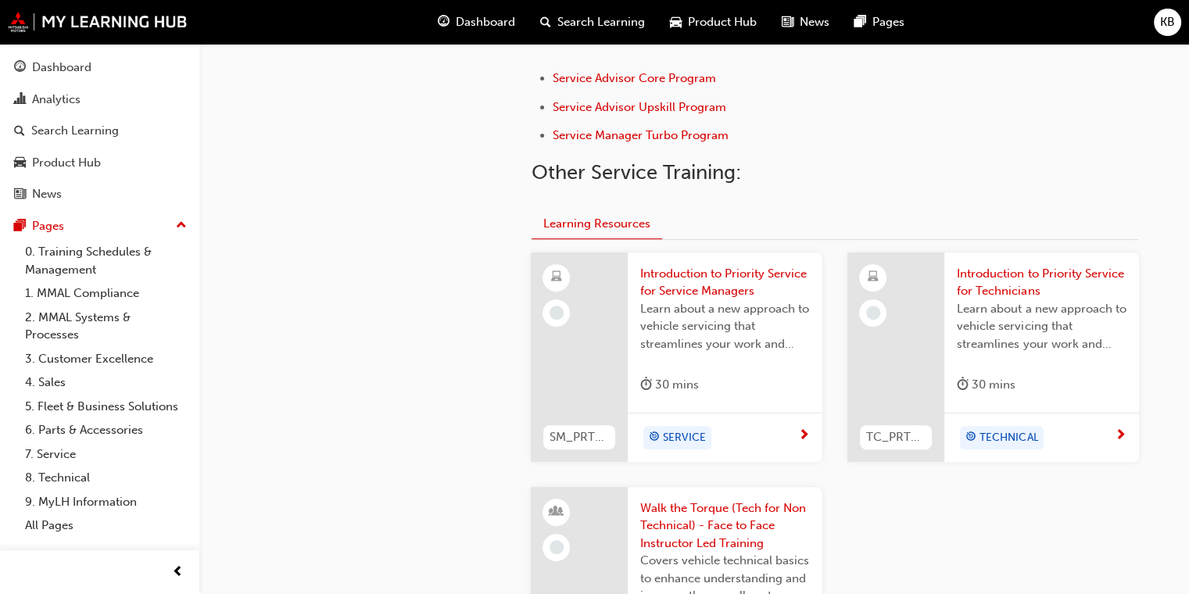
scroll to position [547, 0]
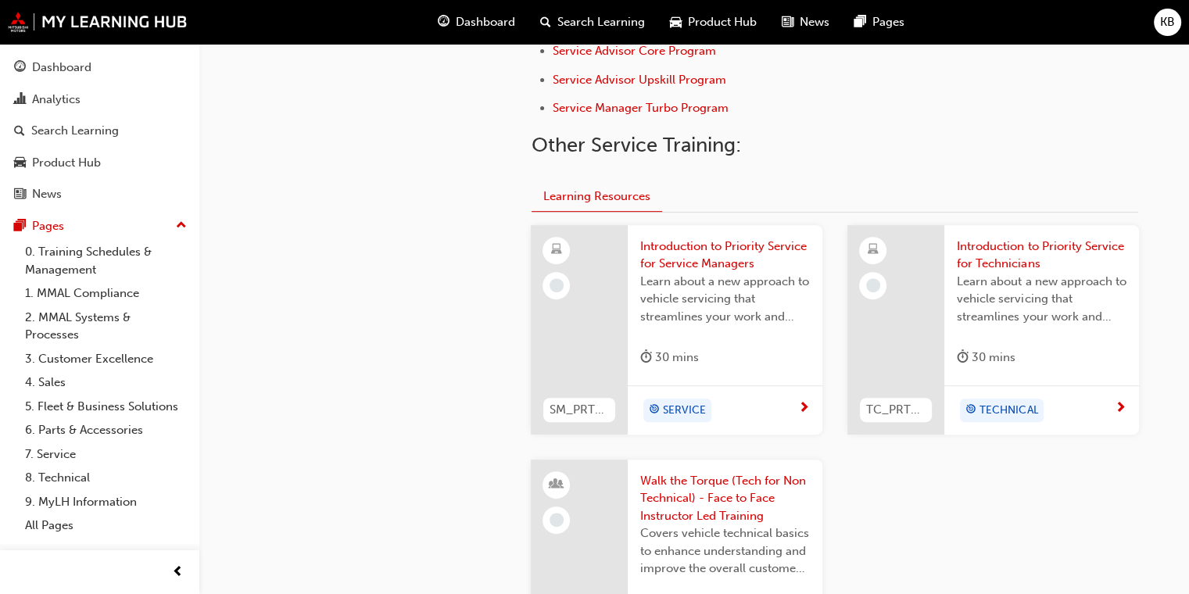
click at [734, 243] on span "Introduction to Priority Service for Service Managers" at bounding box center [725, 255] width 170 height 35
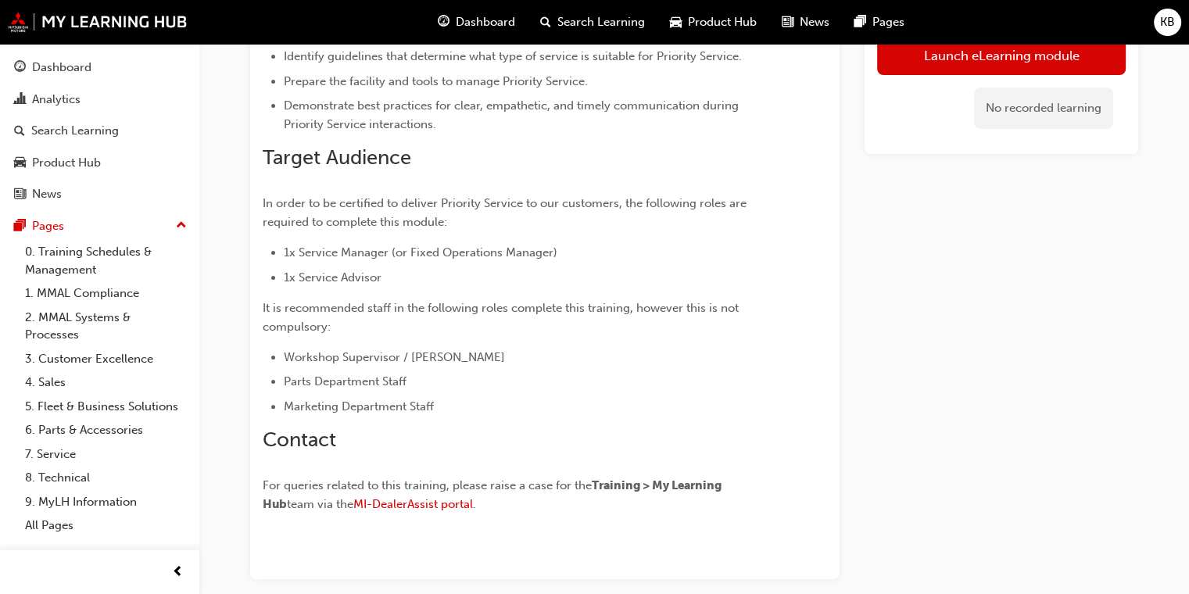
scroll to position [256, 0]
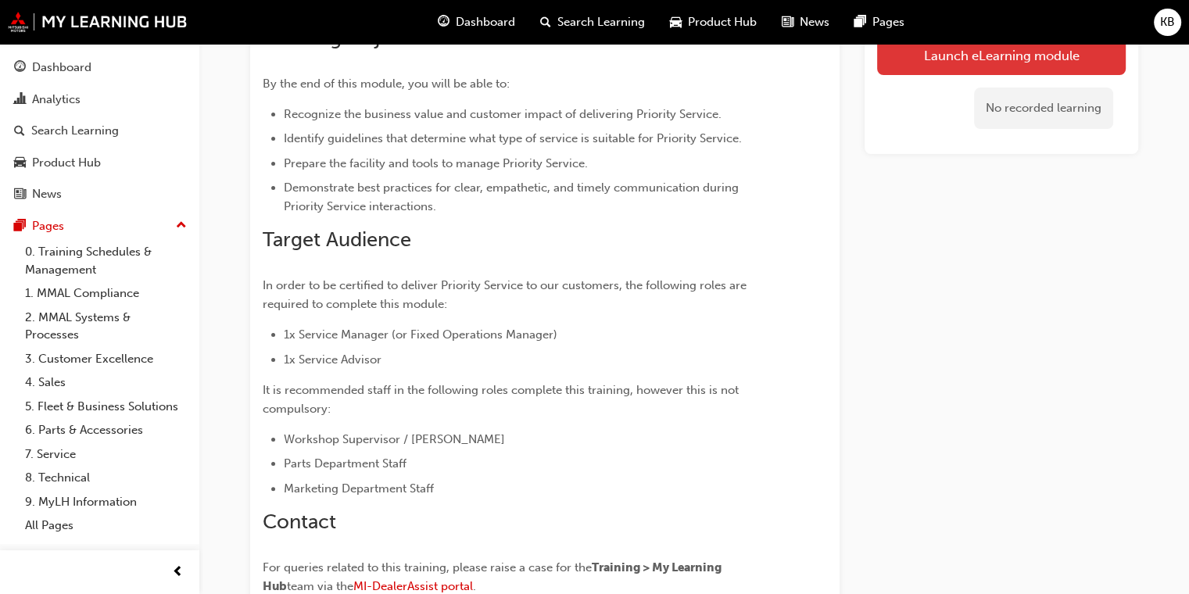
click at [782, 60] on link "Launch eLearning module" at bounding box center [1001, 55] width 249 height 39
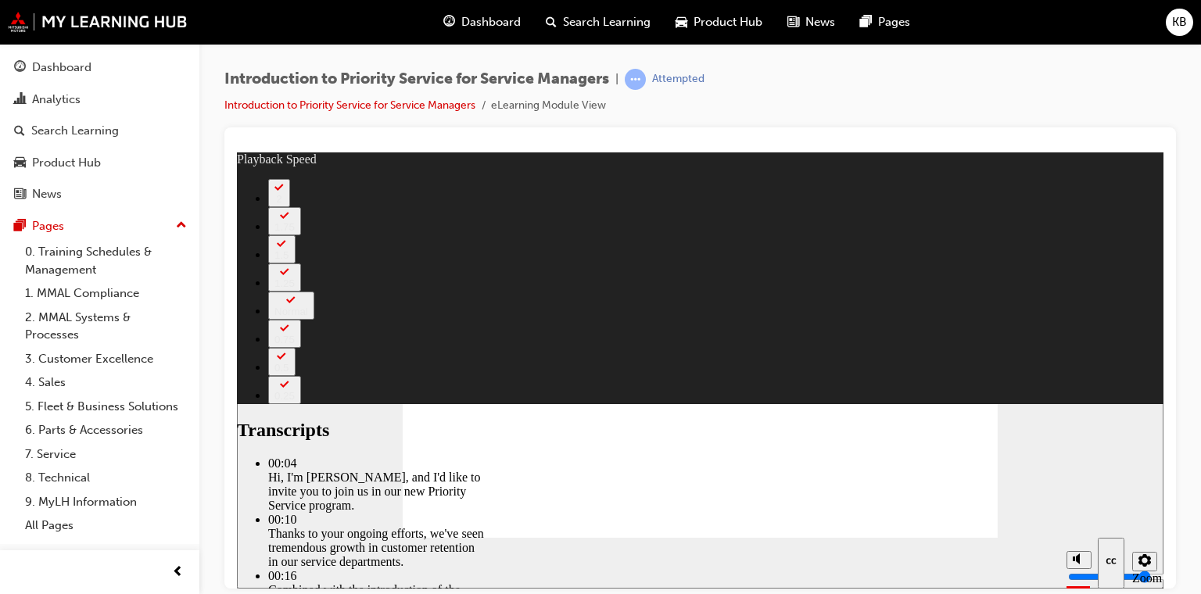
type input "127"
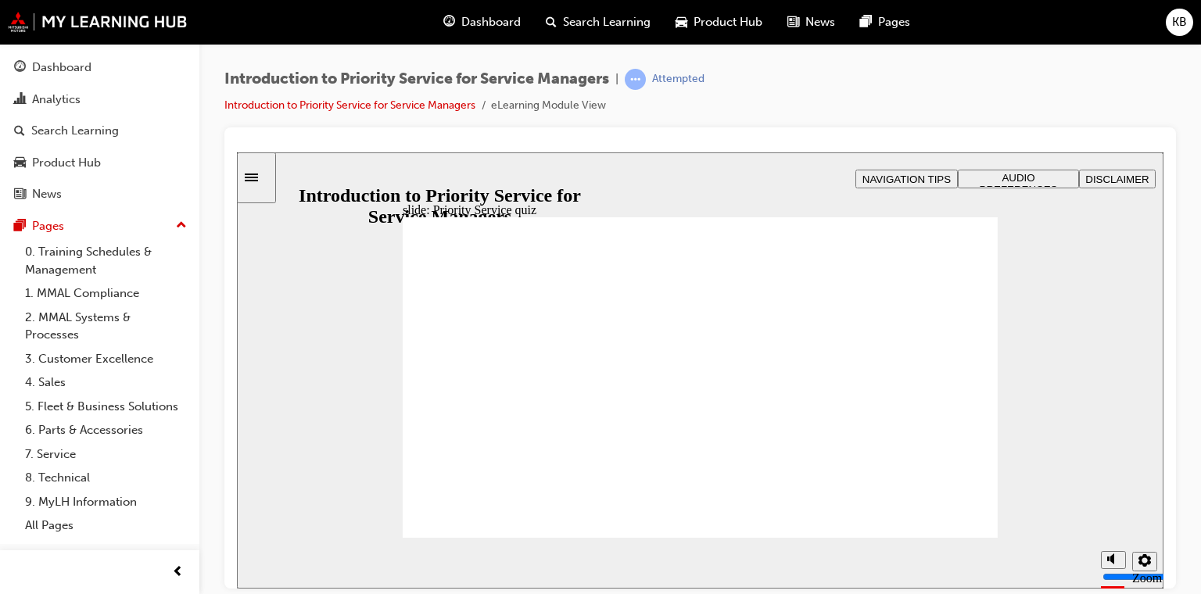
radio input "true"
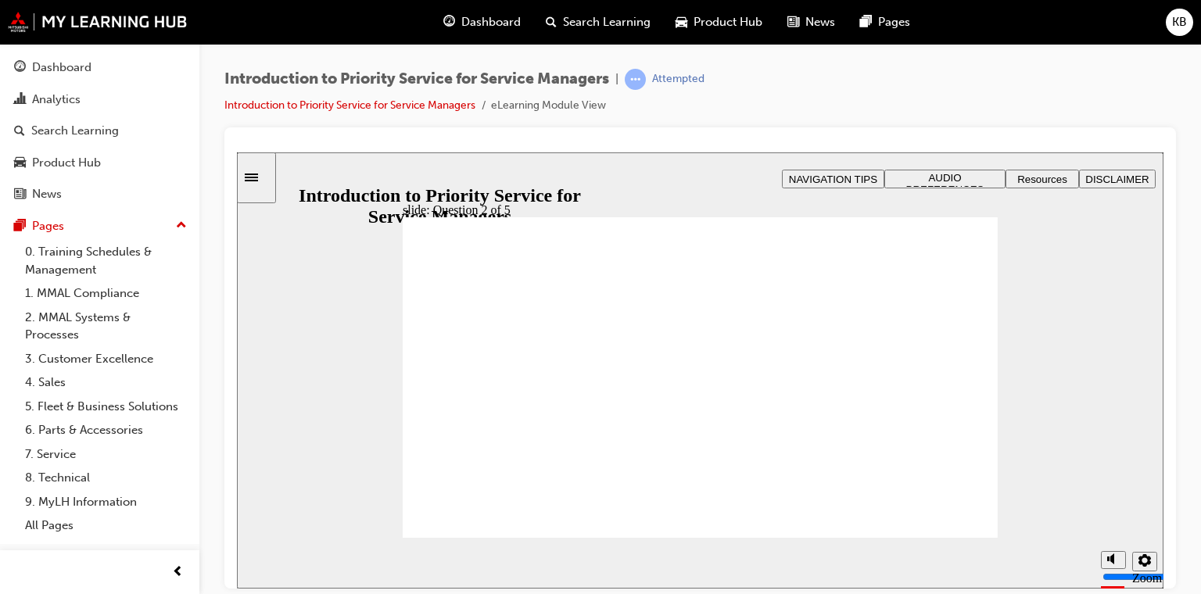
drag, startPoint x: 817, startPoint y: 327, endPoint x: 913, endPoint y: 320, distance: 96.3
drag, startPoint x: 830, startPoint y: 324, endPoint x: 932, endPoint y: 421, distance: 139.9
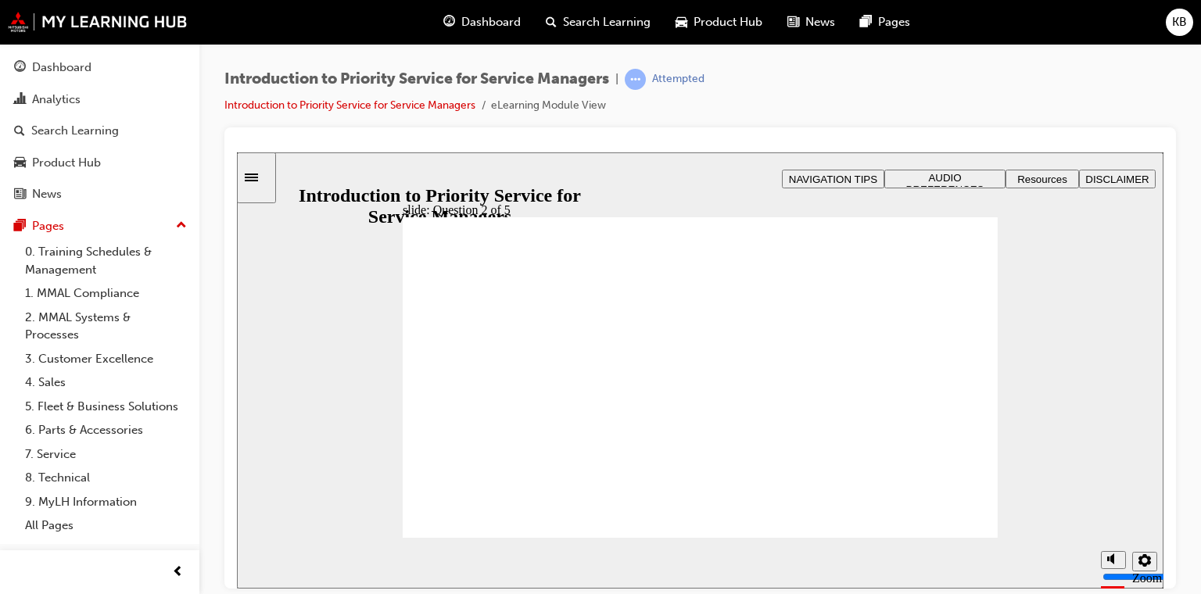
drag, startPoint x: 952, startPoint y: 456, endPoint x: 844, endPoint y: 380, distance: 132.3
drag, startPoint x: 812, startPoint y: 454, endPoint x: 925, endPoint y: 378, distance: 136.8
drag, startPoint x: 707, startPoint y: 460, endPoint x: 603, endPoint y: 392, distance: 124.5
drag, startPoint x: 577, startPoint y: 464, endPoint x: 457, endPoint y: 416, distance: 128.7
drag, startPoint x: 455, startPoint y: 449, endPoint x: 711, endPoint y: 396, distance: 261.1
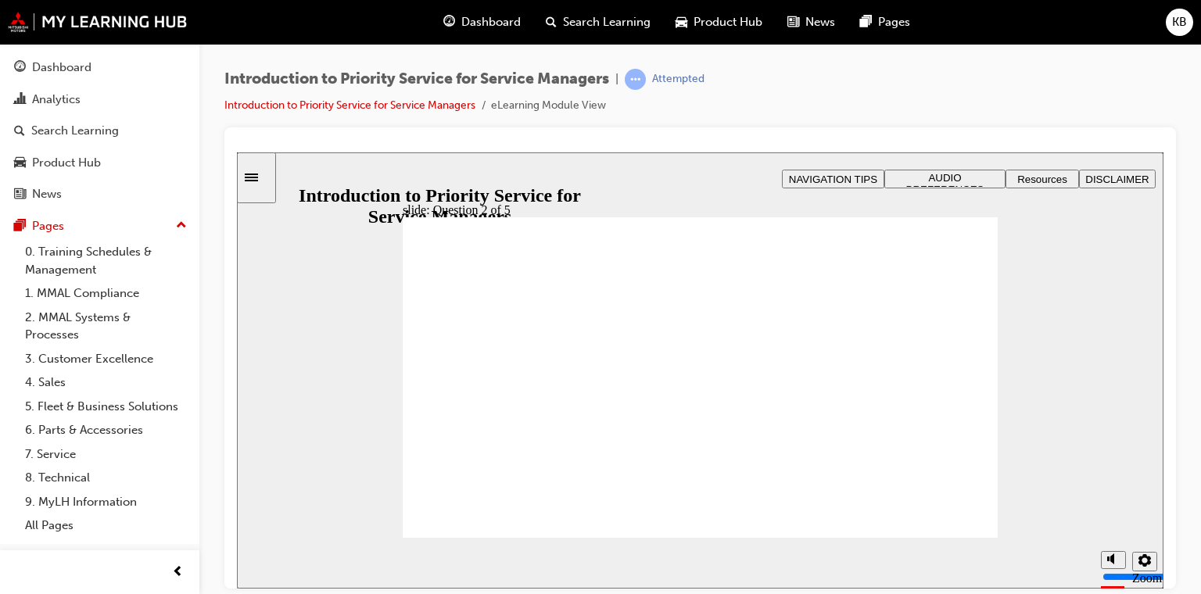
checkbox input "true"
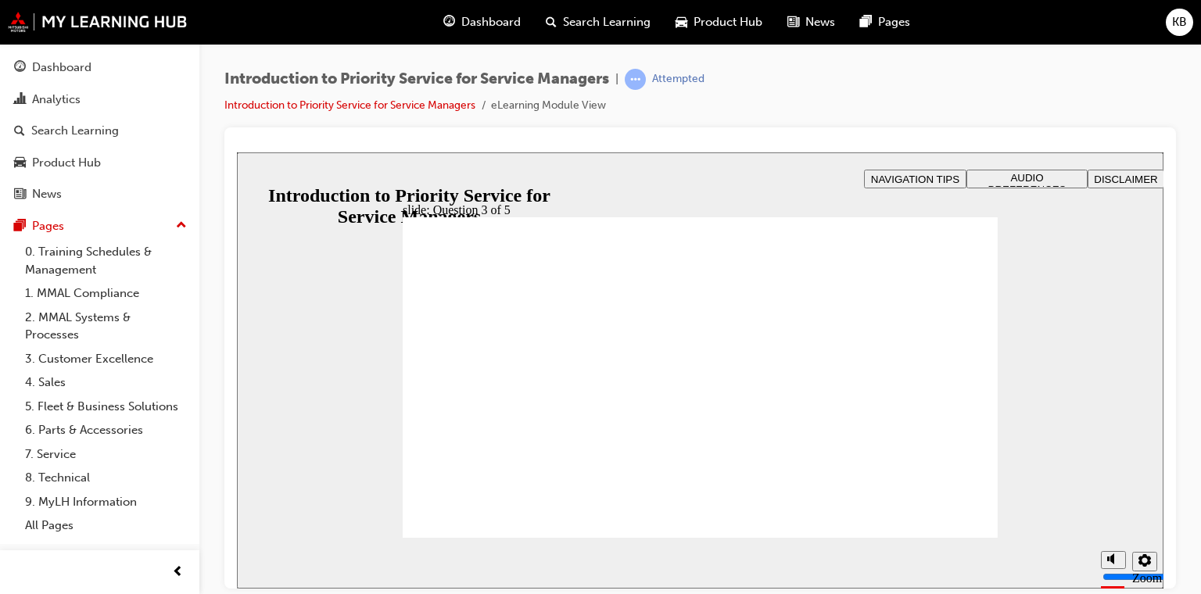
checkbox input "true"
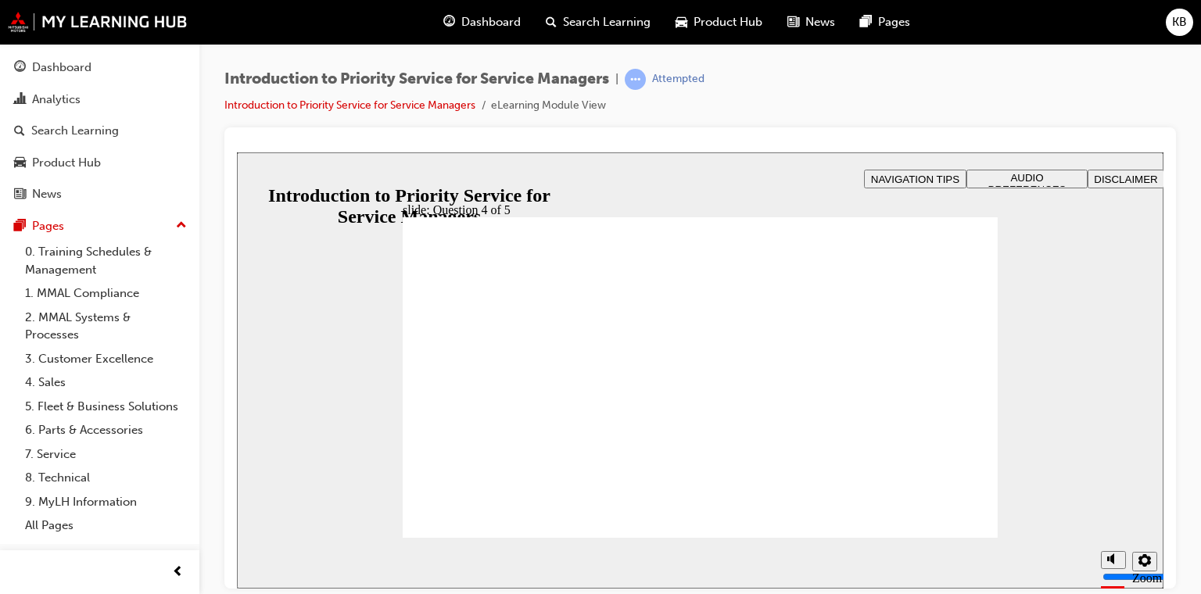
radio input "true"
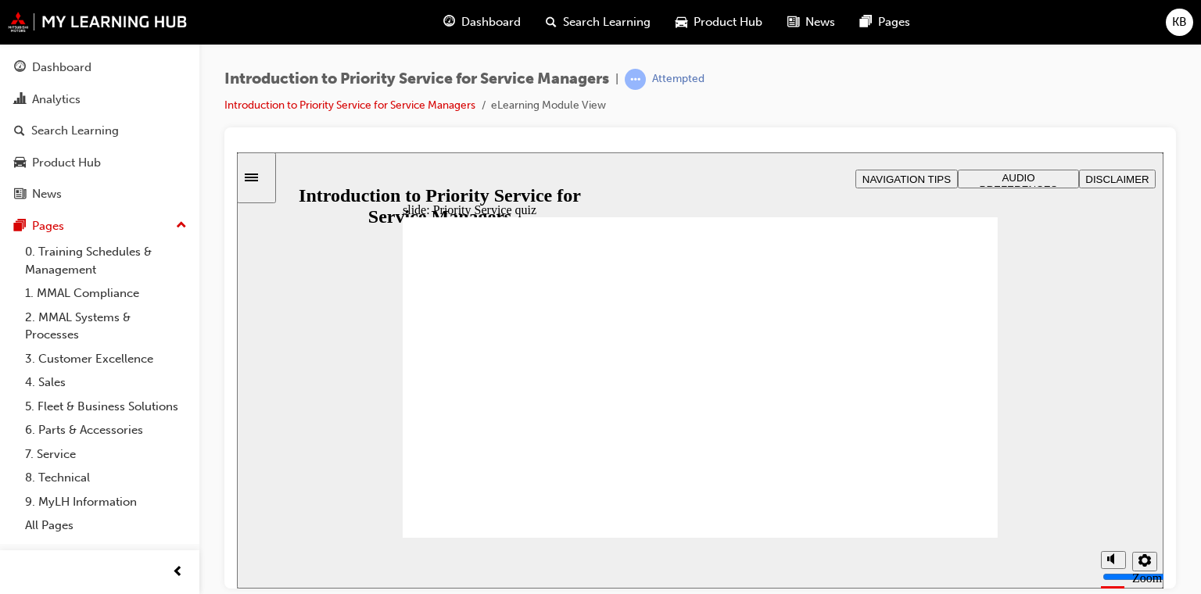
radio input "true"
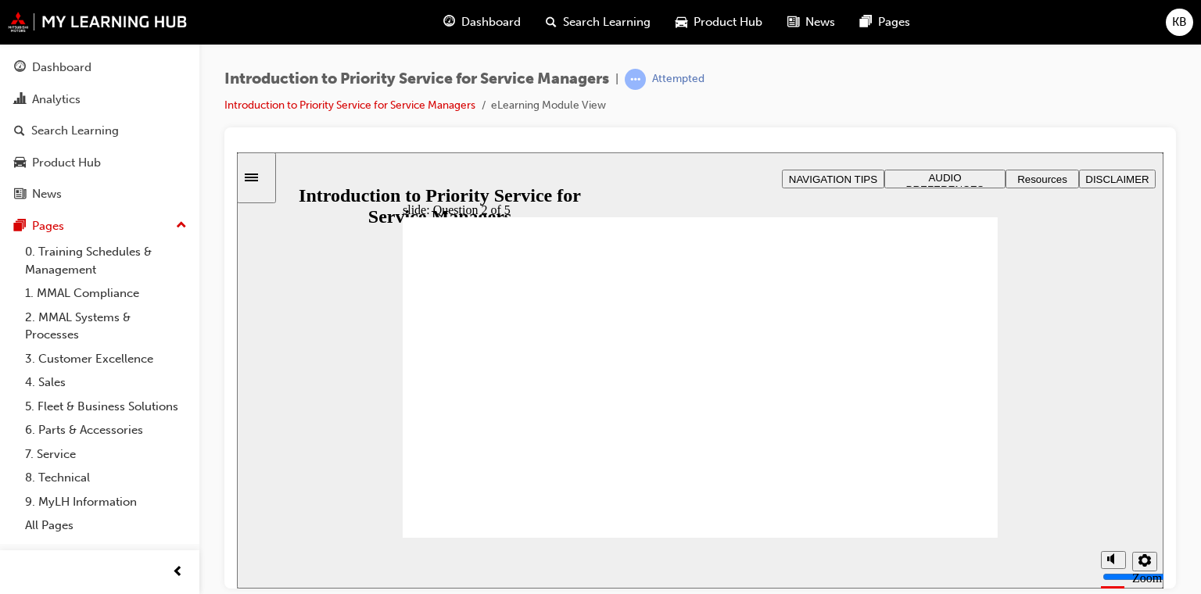
drag, startPoint x: 932, startPoint y: 462, endPoint x: 825, endPoint y: 385, distance: 132.1
drag, startPoint x: 833, startPoint y: 458, endPoint x: 965, endPoint y: 387, distance: 149.3
drag, startPoint x: 717, startPoint y: 461, endPoint x: 607, endPoint y: 390, distance: 130.5
drag, startPoint x: 578, startPoint y: 448, endPoint x: 463, endPoint y: 370, distance: 139.0
drag, startPoint x: 477, startPoint y: 446, endPoint x: 728, endPoint y: 372, distance: 262.2
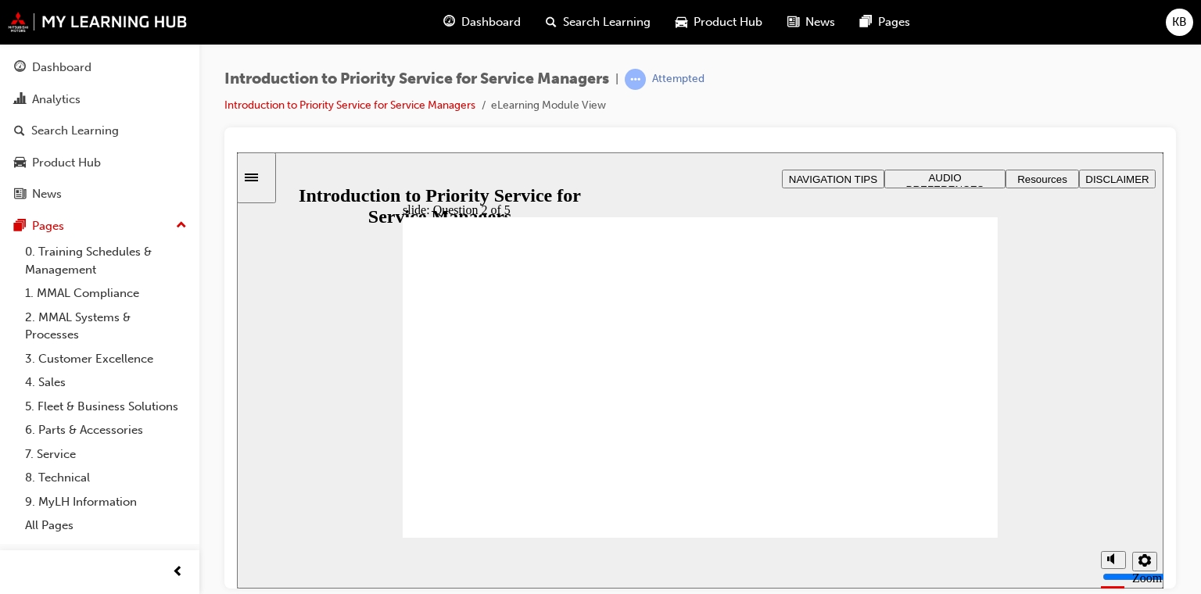
checkbox input "true"
drag, startPoint x: 442, startPoint y: 345, endPoint x: 464, endPoint y: 372, distance: 35.0
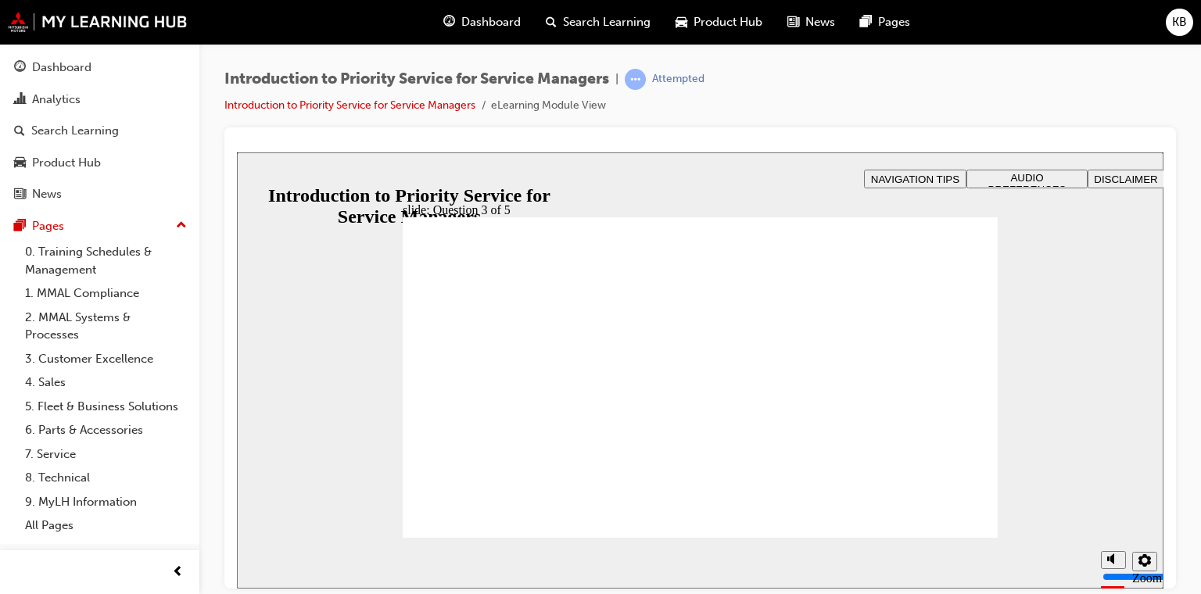
checkbox input "true"
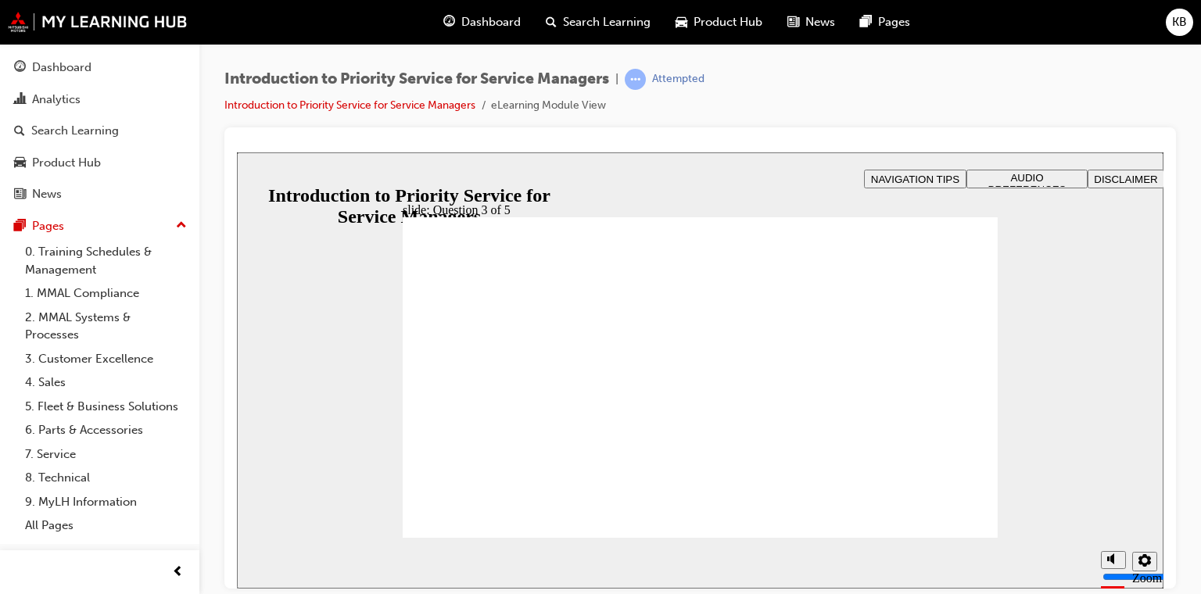
radio input "true"
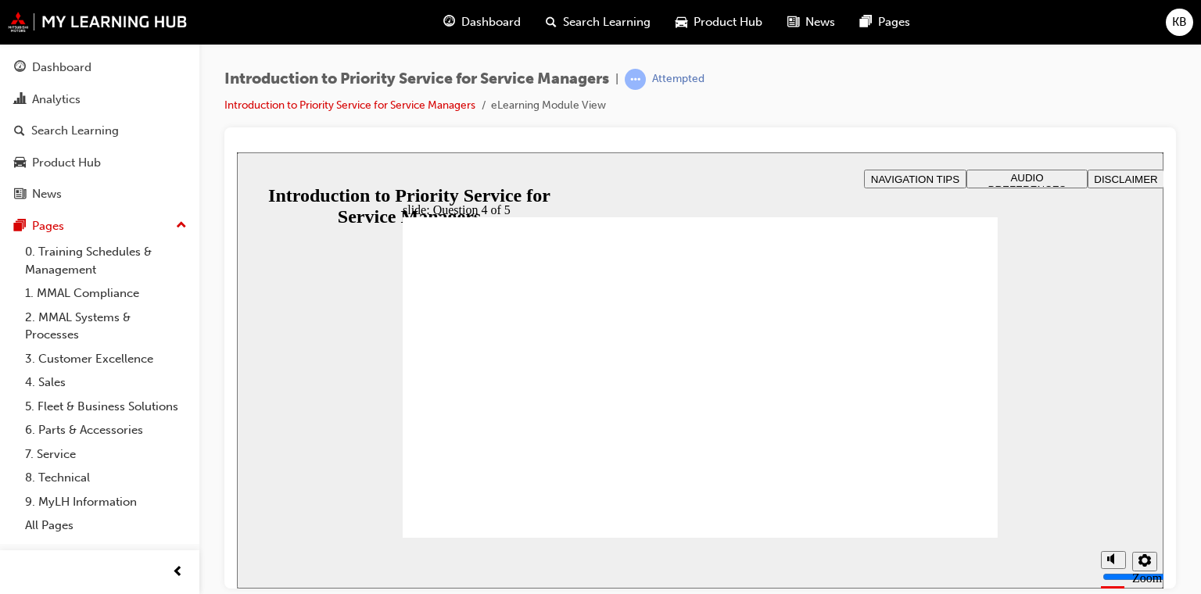
radio input "false"
radio input "true"
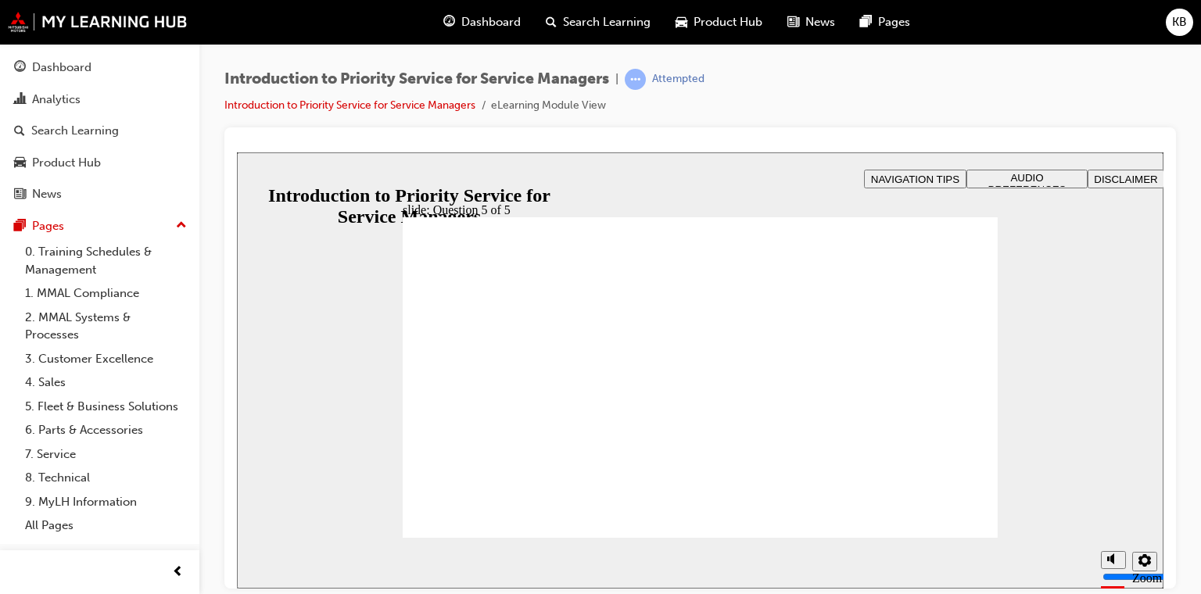
drag, startPoint x: 901, startPoint y: 521, endPoint x: 905, endPoint y: 529, distance: 8.7
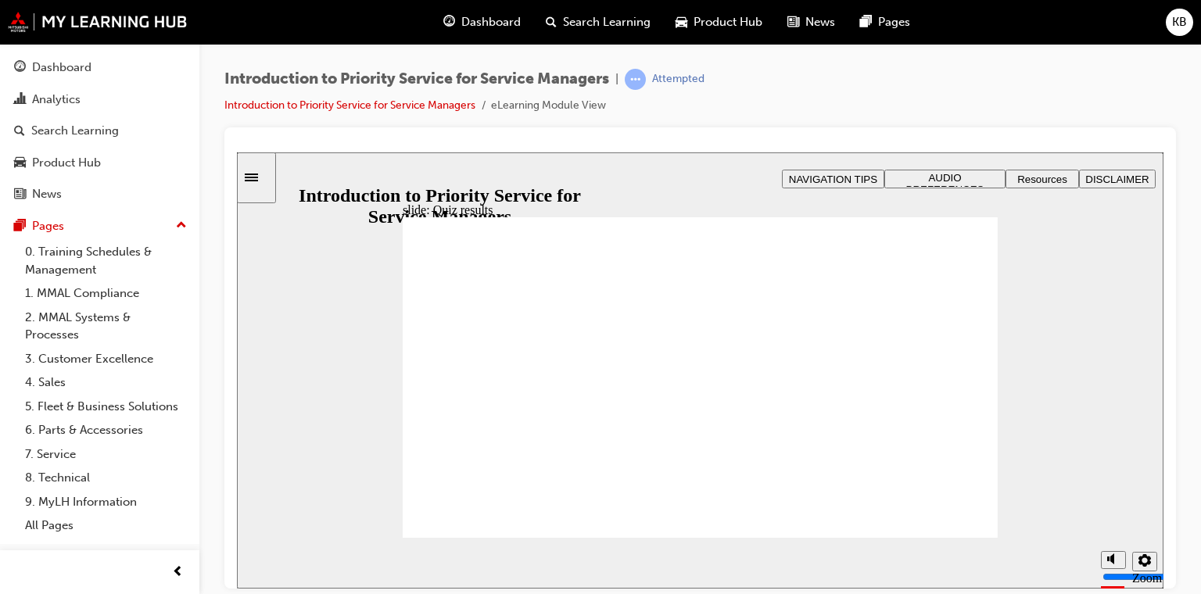
click at [1039, 181] on span "Resources" at bounding box center [1042, 179] width 50 height 12
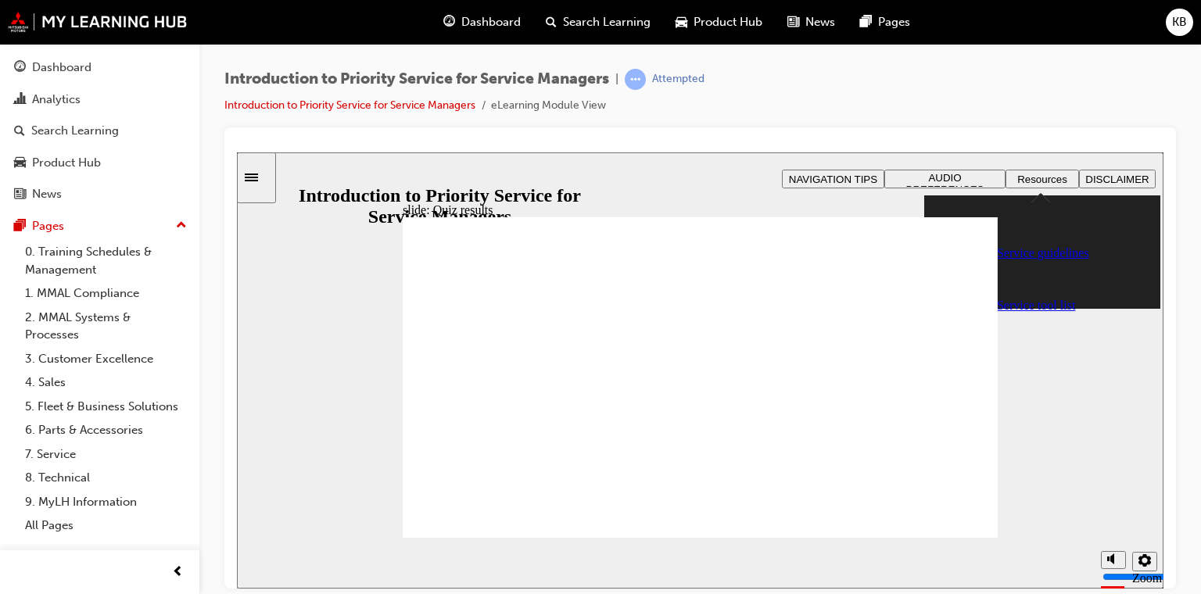
click at [1029, 245] on div "Priority Service guidelines" at bounding box center [1057, 252] width 205 height 14
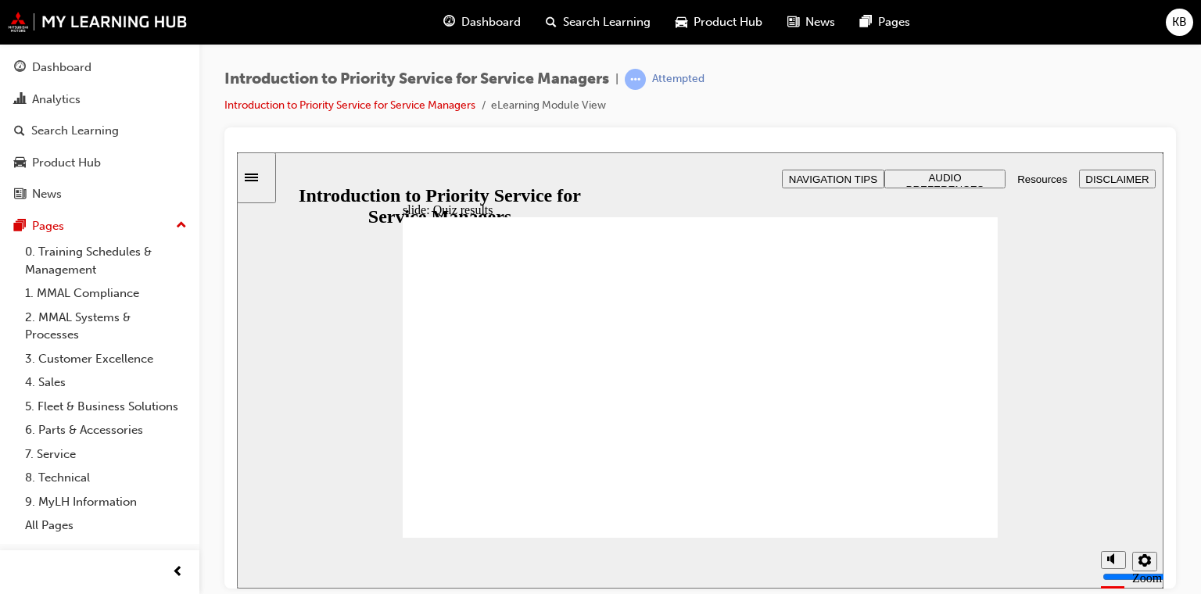
radio input "true"
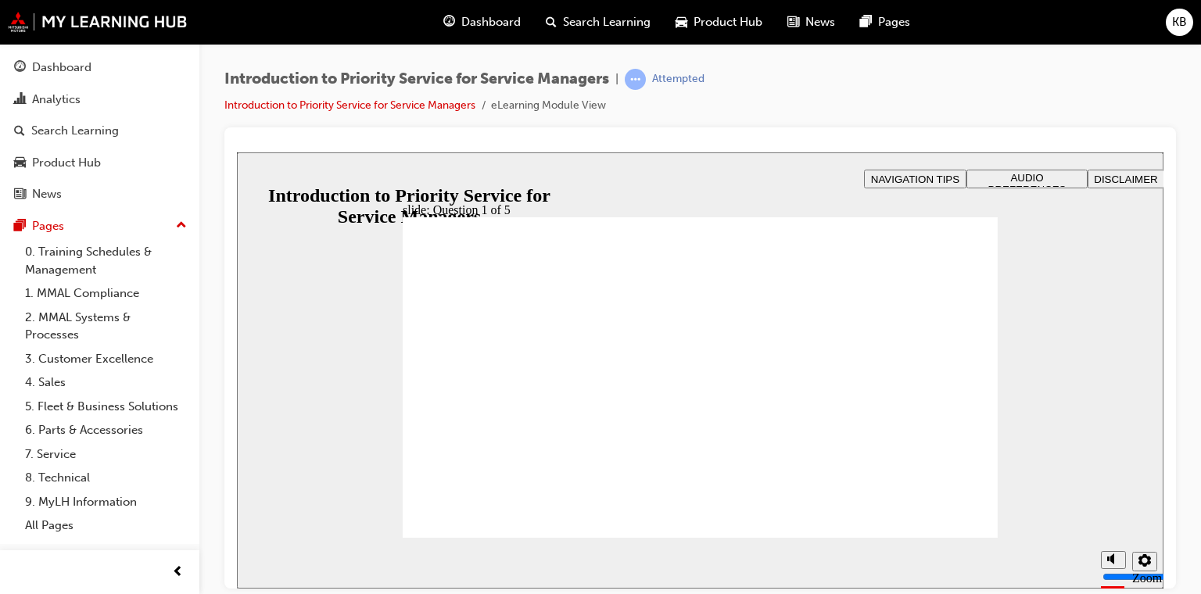
drag, startPoint x: 940, startPoint y: 454, endPoint x: 822, endPoint y: 380, distance: 139.4
drag, startPoint x: 843, startPoint y: 455, endPoint x: 960, endPoint y: 358, distance: 152.1
drag, startPoint x: 597, startPoint y: 454, endPoint x: 461, endPoint y: 368, distance: 160.9
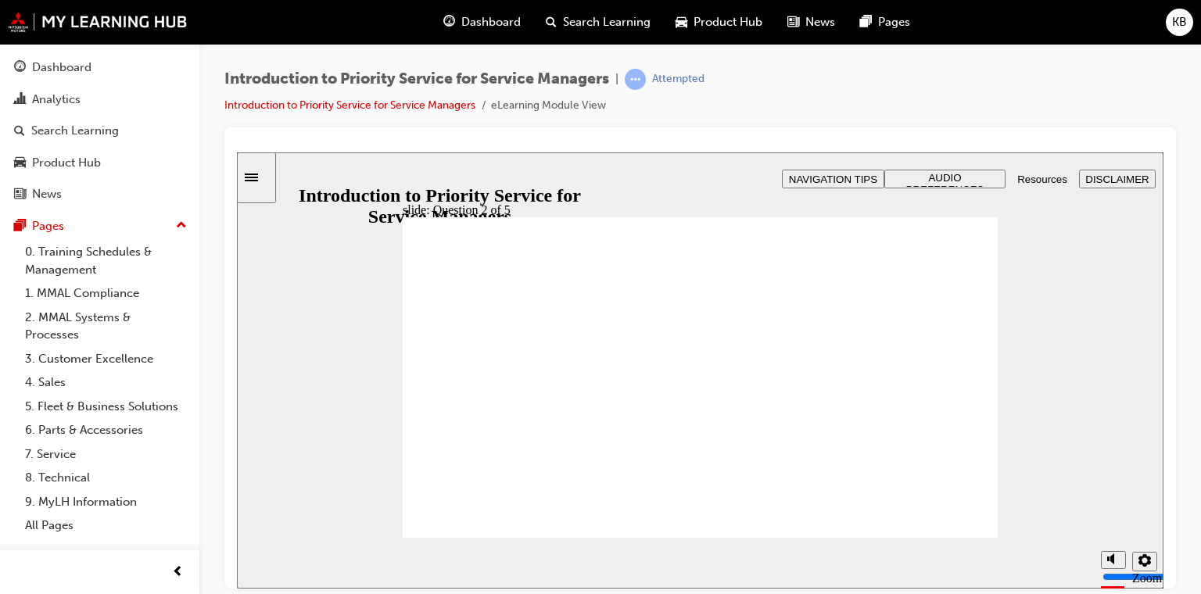
drag, startPoint x: 470, startPoint y: 449, endPoint x: 594, endPoint y: 378, distance: 142.8
drag, startPoint x: 594, startPoint y: 388, endPoint x: 700, endPoint y: 381, distance: 106.6
drag, startPoint x: 700, startPoint y: 442, endPoint x: 613, endPoint y: 363, distance: 117.3
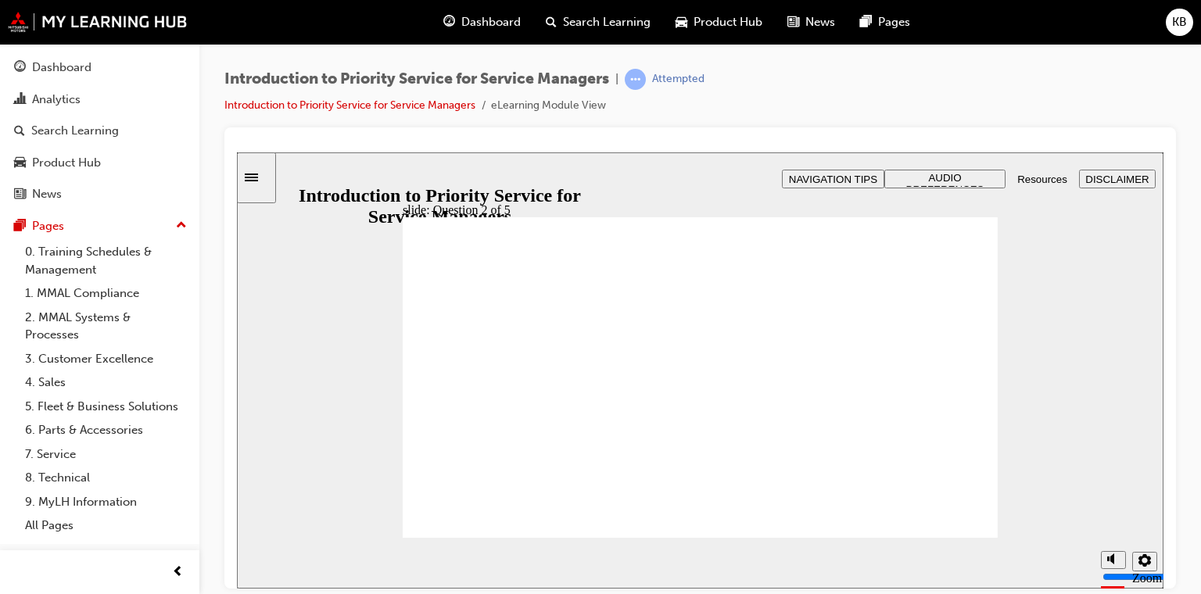
checkbox input "true"
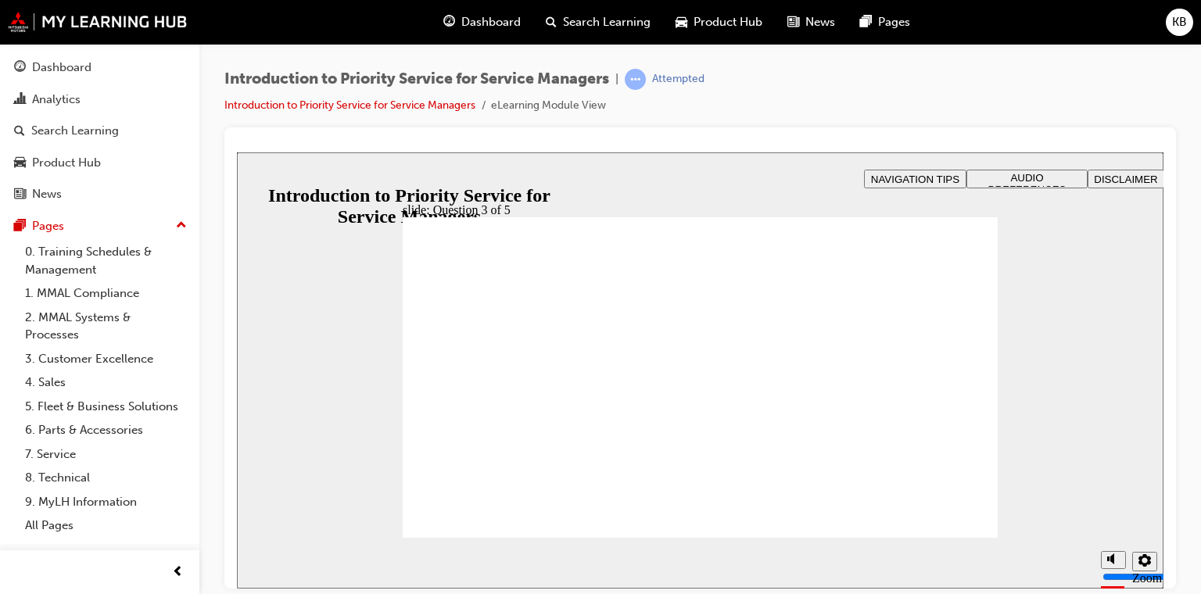
radio input "true"
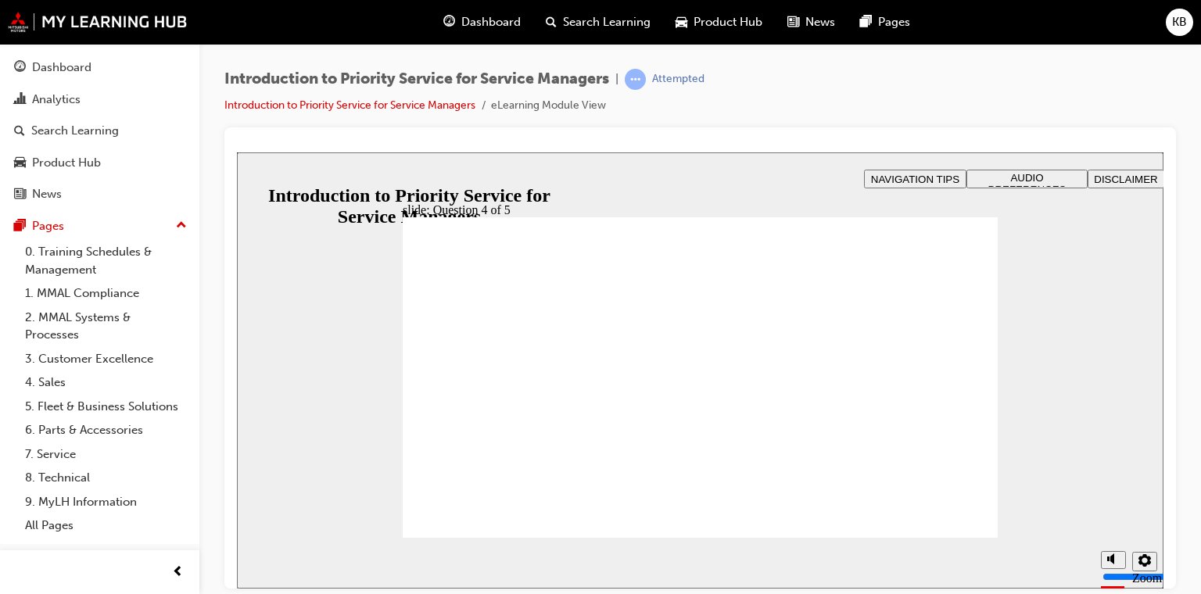
radio input "true"
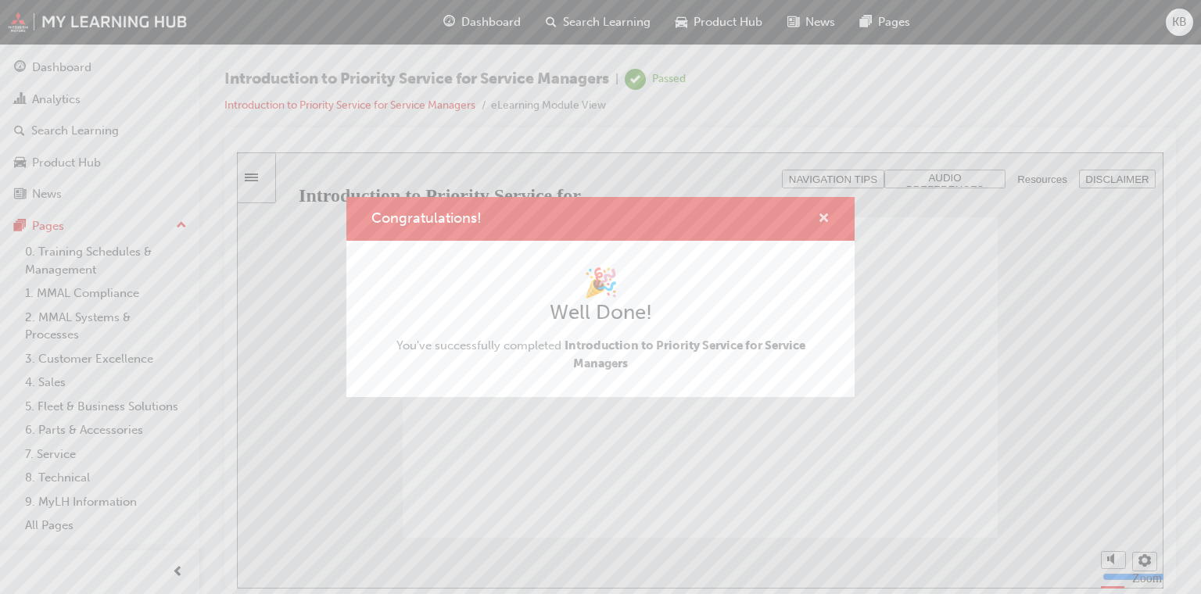
click at [819, 213] on span "cross-icon" at bounding box center [824, 220] width 12 height 14
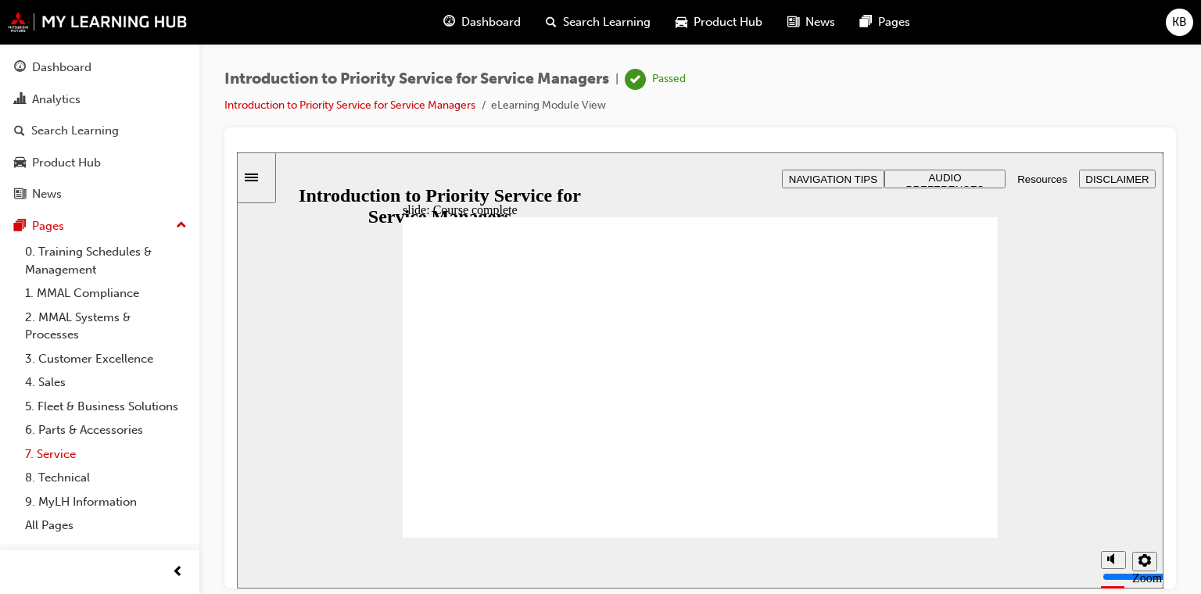
click at [58, 457] on link "7. Service" at bounding box center [106, 454] width 174 height 24
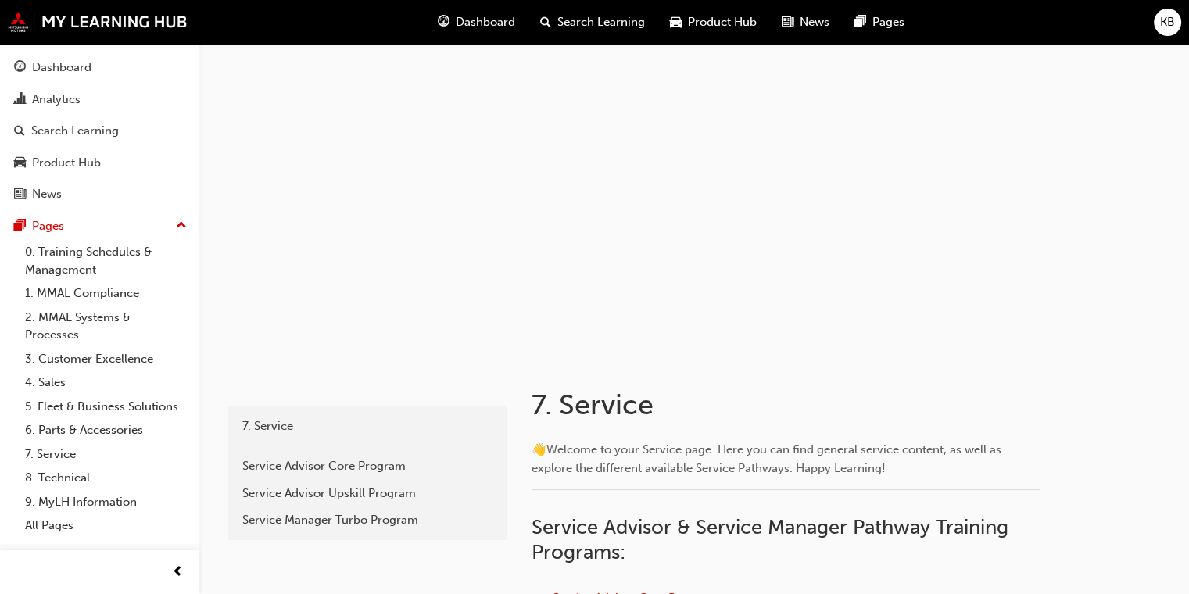
click at [481, 14] on span "Dashboard" at bounding box center [485, 22] width 59 height 18
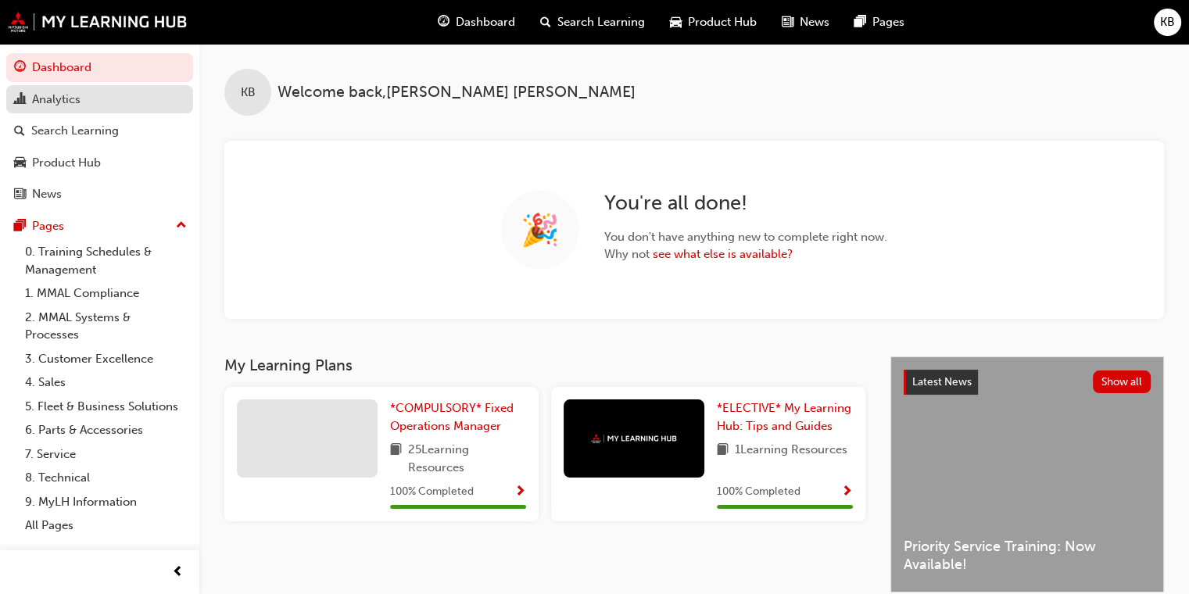
click at [75, 100] on div "Analytics" at bounding box center [56, 100] width 48 height 18
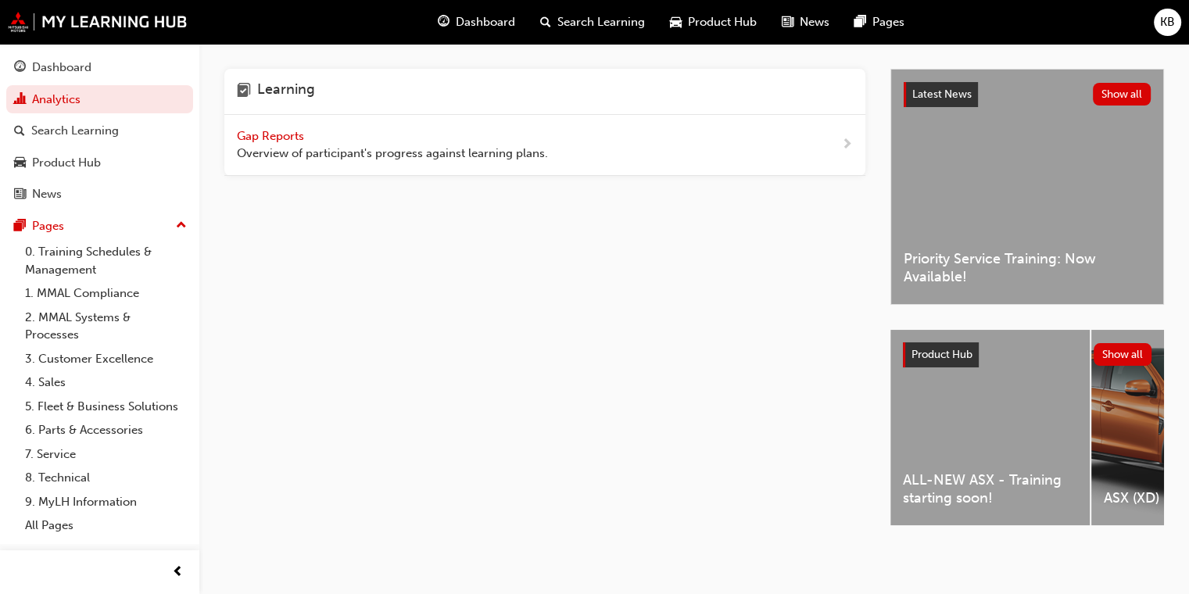
click at [281, 138] on span "Gap Reports" at bounding box center [272, 136] width 70 height 14
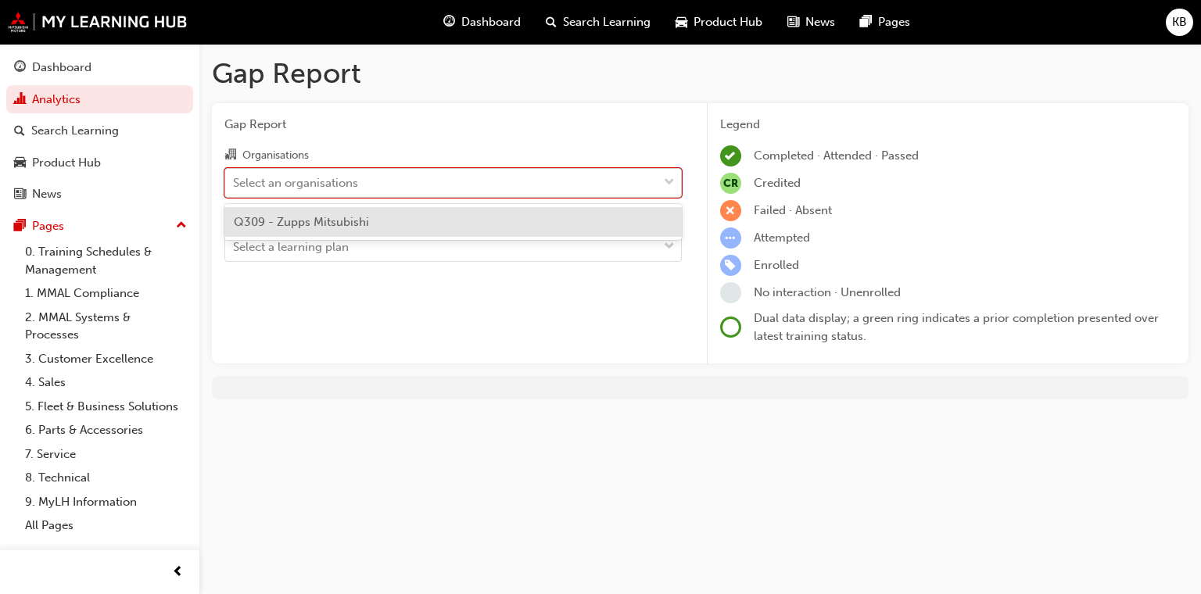
click at [400, 188] on div "Select an organisations" at bounding box center [441, 182] width 432 height 27
click at [234, 188] on input "Organisations option Q309 - Zupps Mitsubishi focused, 1 of 1. 1 result availabl…" at bounding box center [234, 181] width 2 height 13
click at [385, 224] on div "Q309 - Zupps Mitsubishi" at bounding box center [452, 222] width 457 height 30
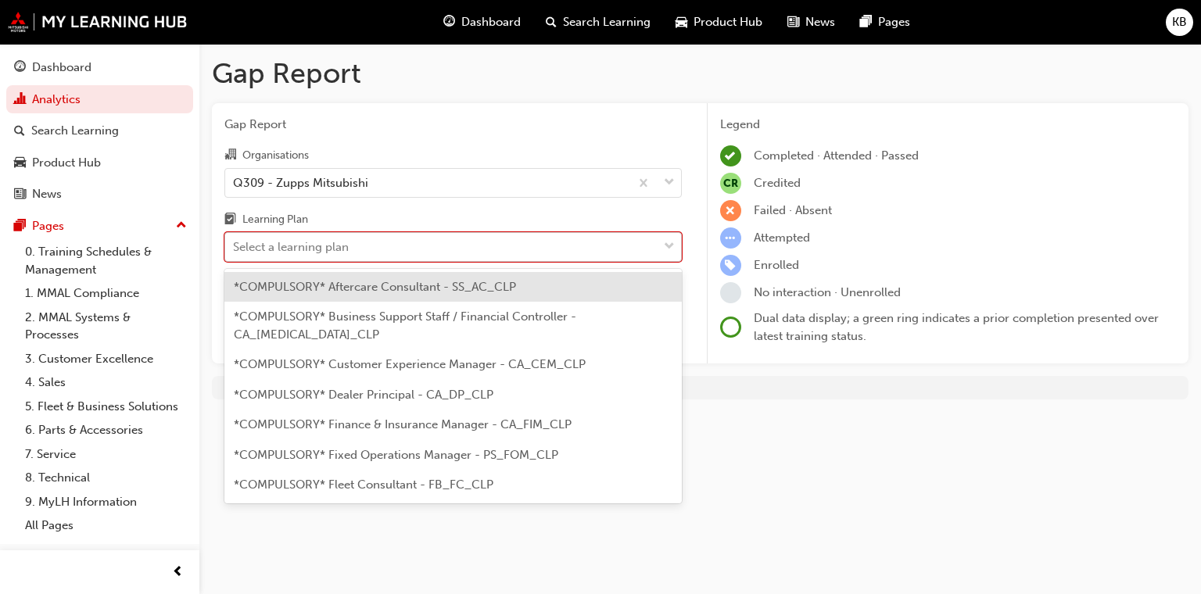
click at [377, 250] on div "Select a learning plan" at bounding box center [441, 247] width 432 height 27
click at [234, 250] on input "Learning Plan option *COMPULSORY* Aftercare Consultant - SS_AC_CLP focused, 1 o…" at bounding box center [234, 246] width 2 height 13
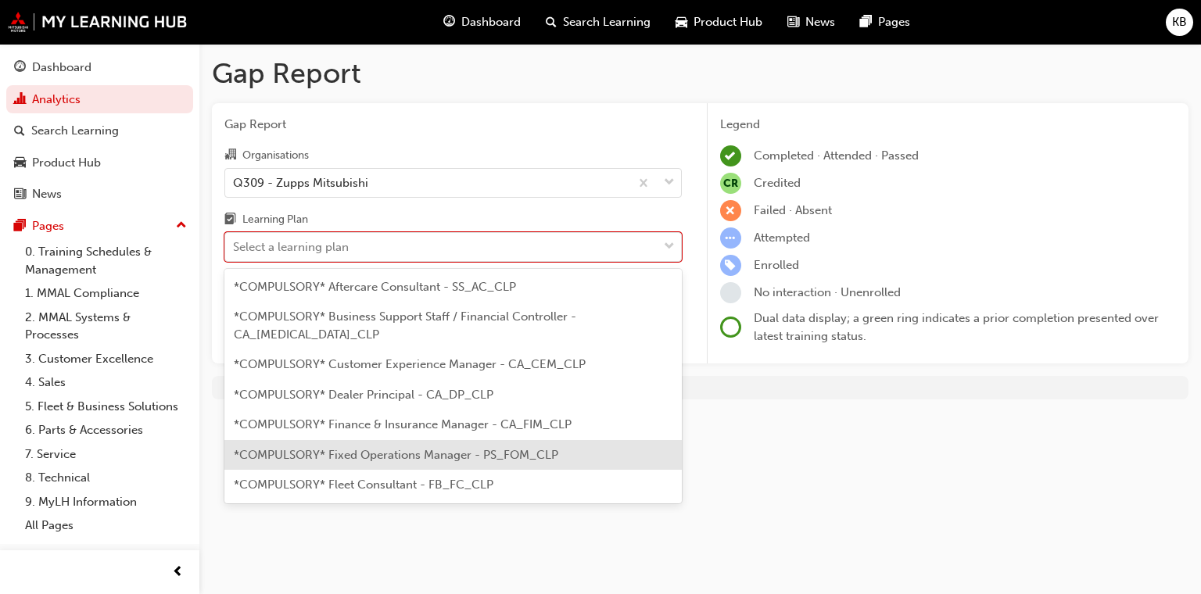
click at [417, 448] on span "*COMPULSORY* Fixed Operations Manager - PS_FOM_CLP" at bounding box center [396, 455] width 324 height 14
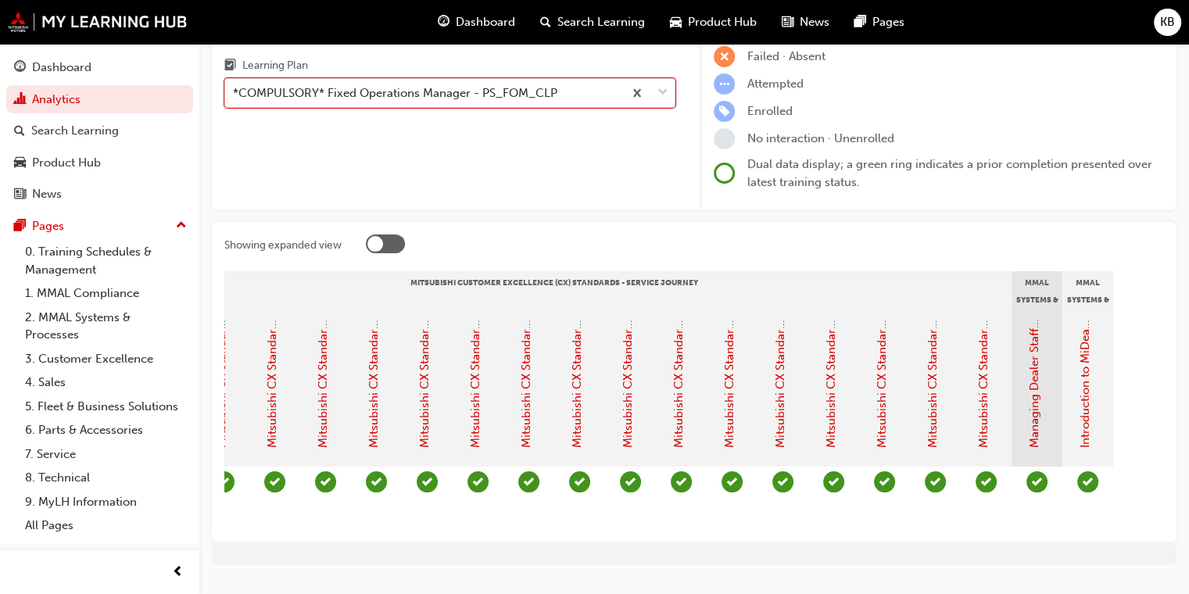
scroll to position [156, 0]
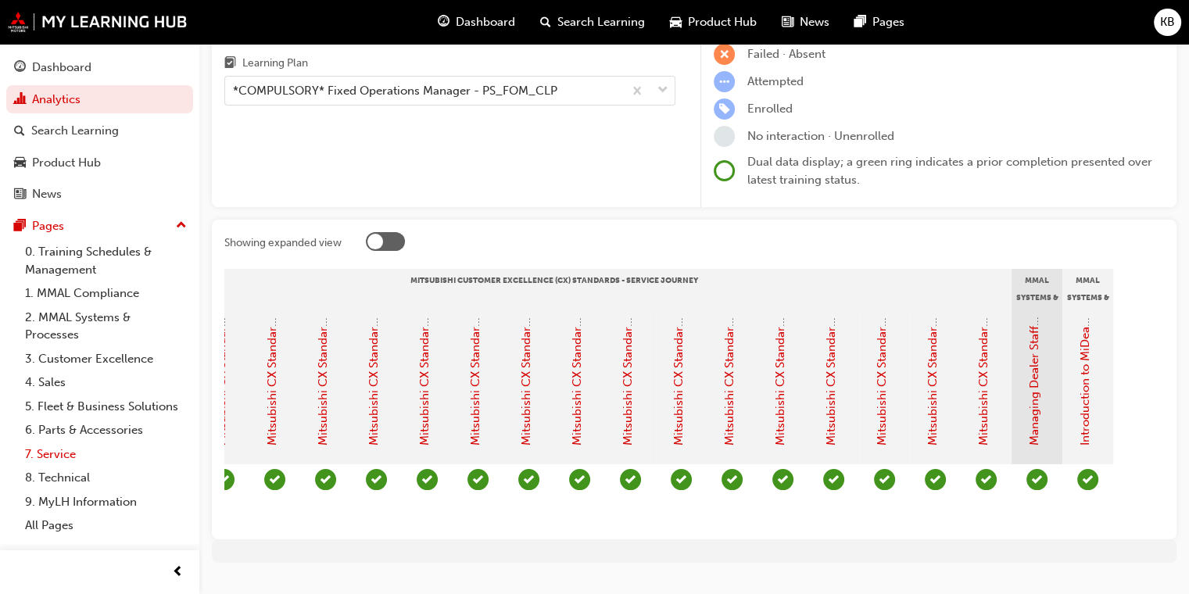
click at [70, 450] on link "7. Service" at bounding box center [106, 454] width 174 height 24
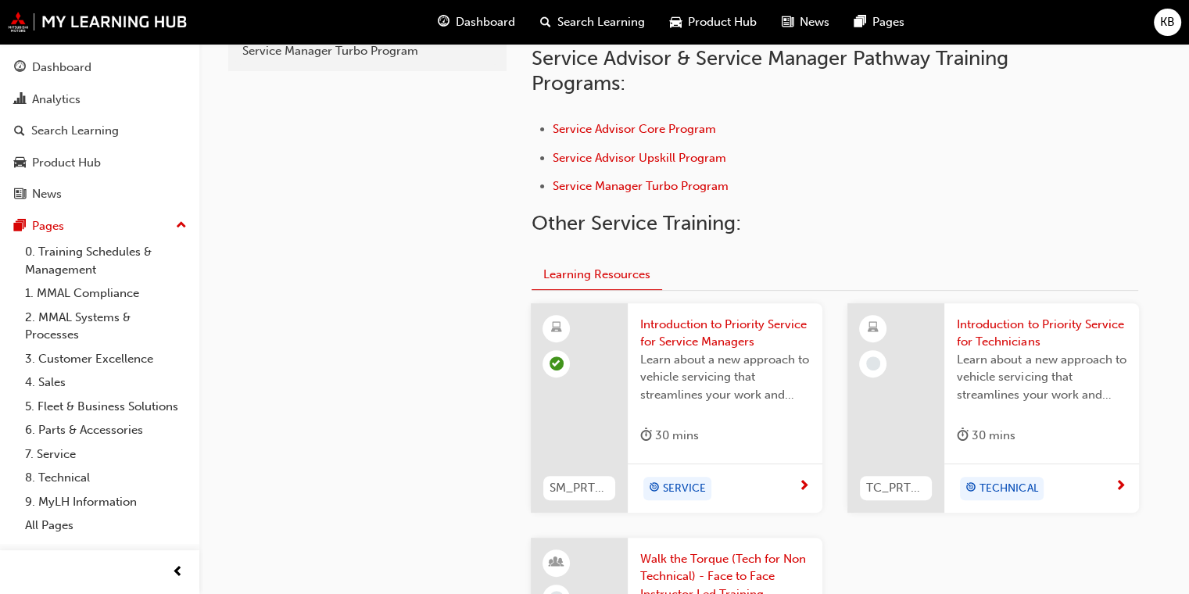
scroll to position [156, 0]
